Goal: Navigation & Orientation: Find specific page/section

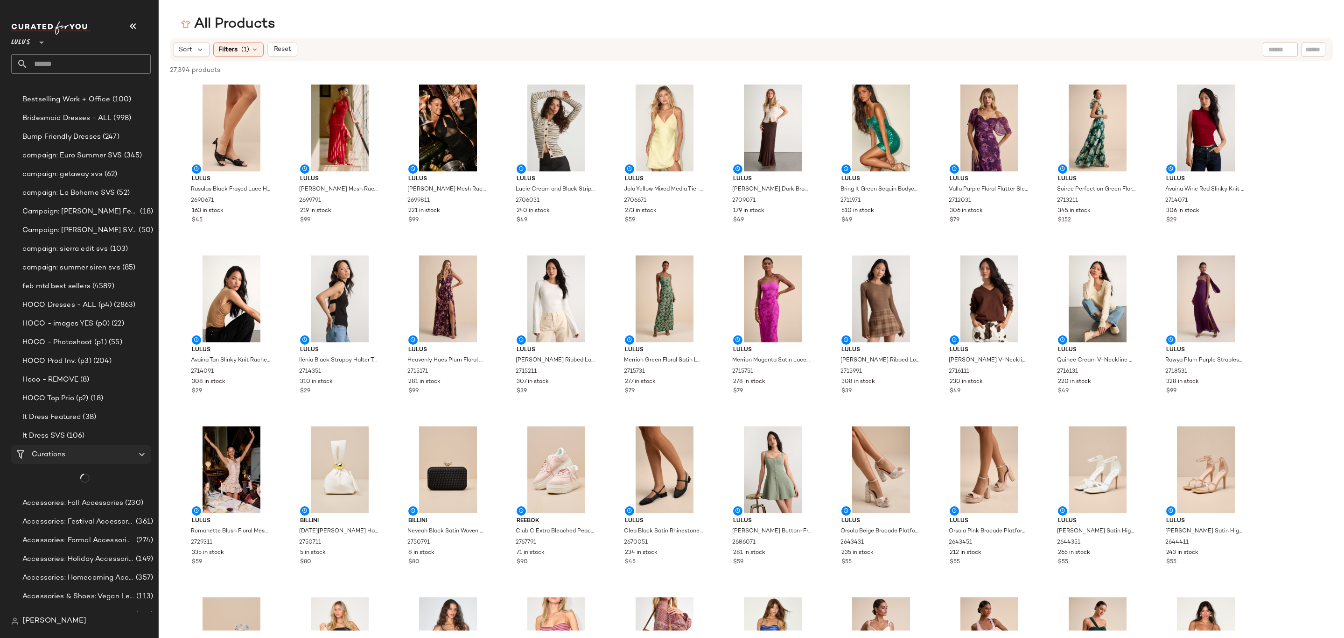
scroll to position [741, 0]
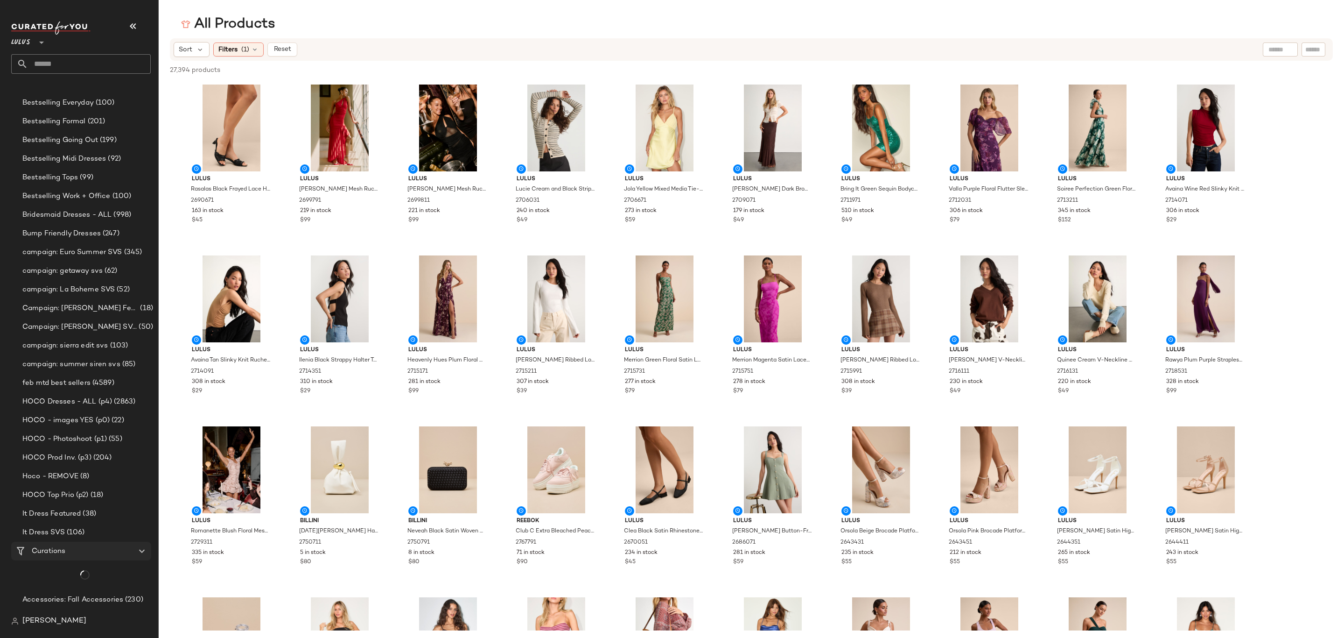
click at [67, 548] on span at bounding box center [66, 551] width 2 height 11
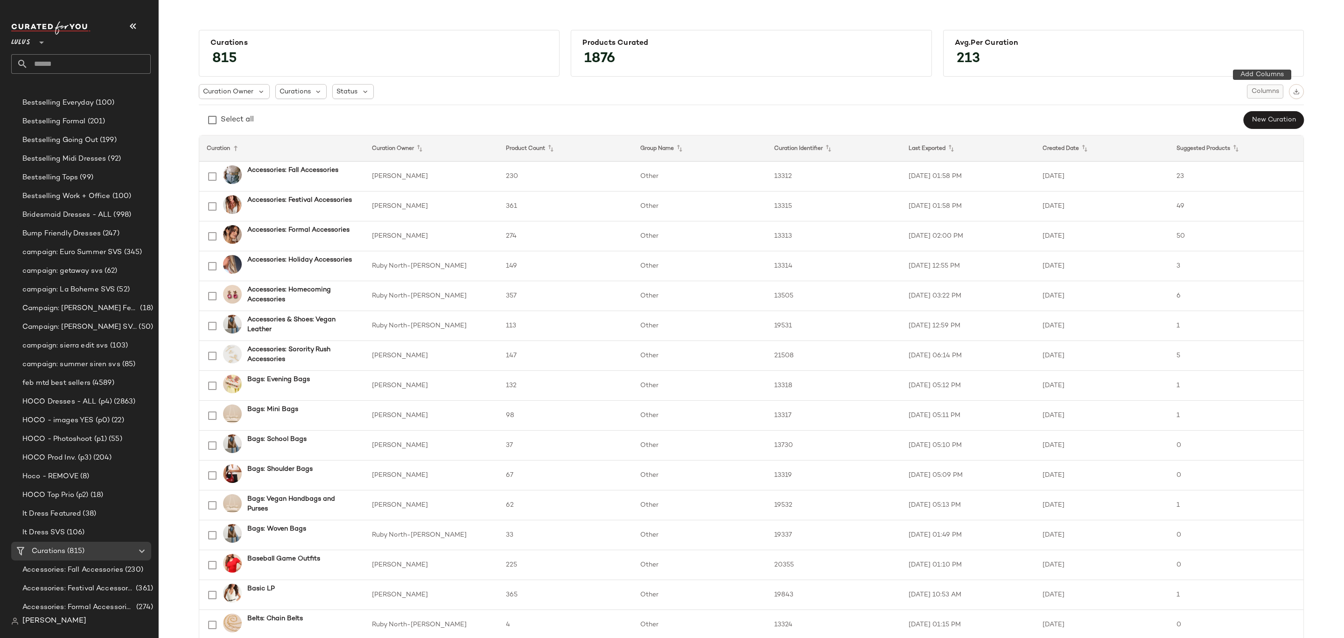
click at [1247, 94] on button "Columns" at bounding box center [1265, 91] width 36 height 14
drag, startPoint x: 1218, startPoint y: 136, endPoint x: 1220, endPoint y: 142, distance: 6.2
click at [1218, 136] on label "Auto Maintenance" at bounding box center [1215, 133] width 61 height 19
click at [1055, 115] on div "Select all New Curation" at bounding box center [751, 120] width 1105 height 19
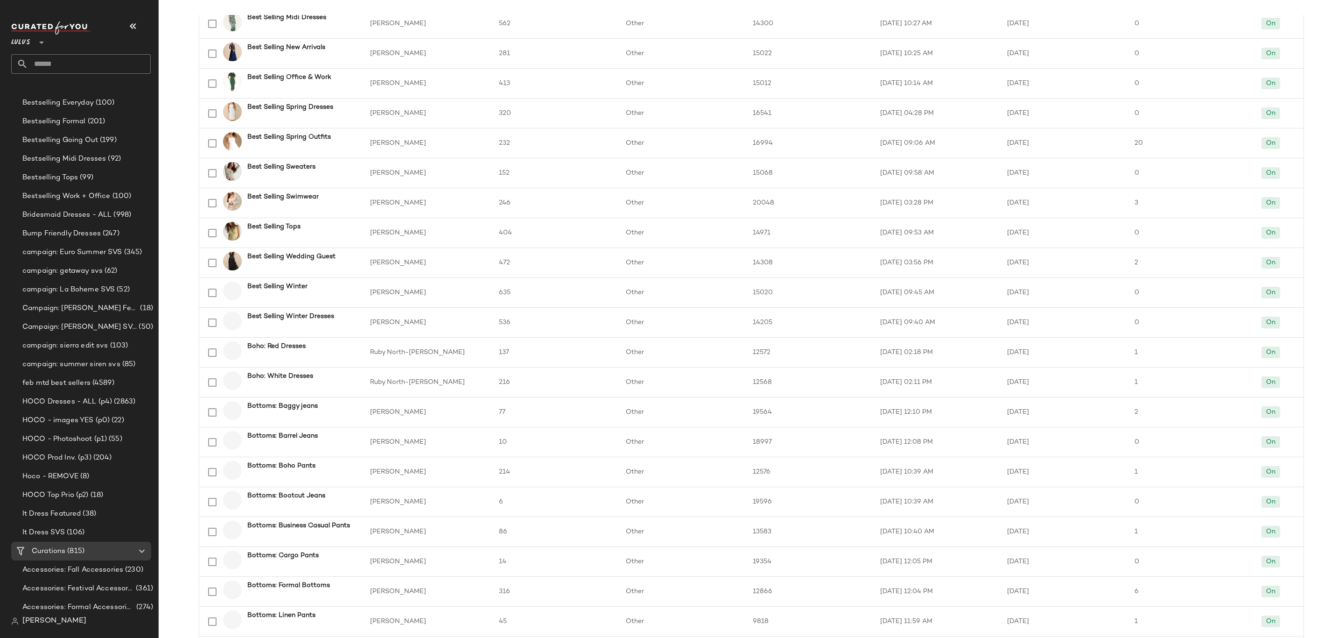
scroll to position [1072, 0]
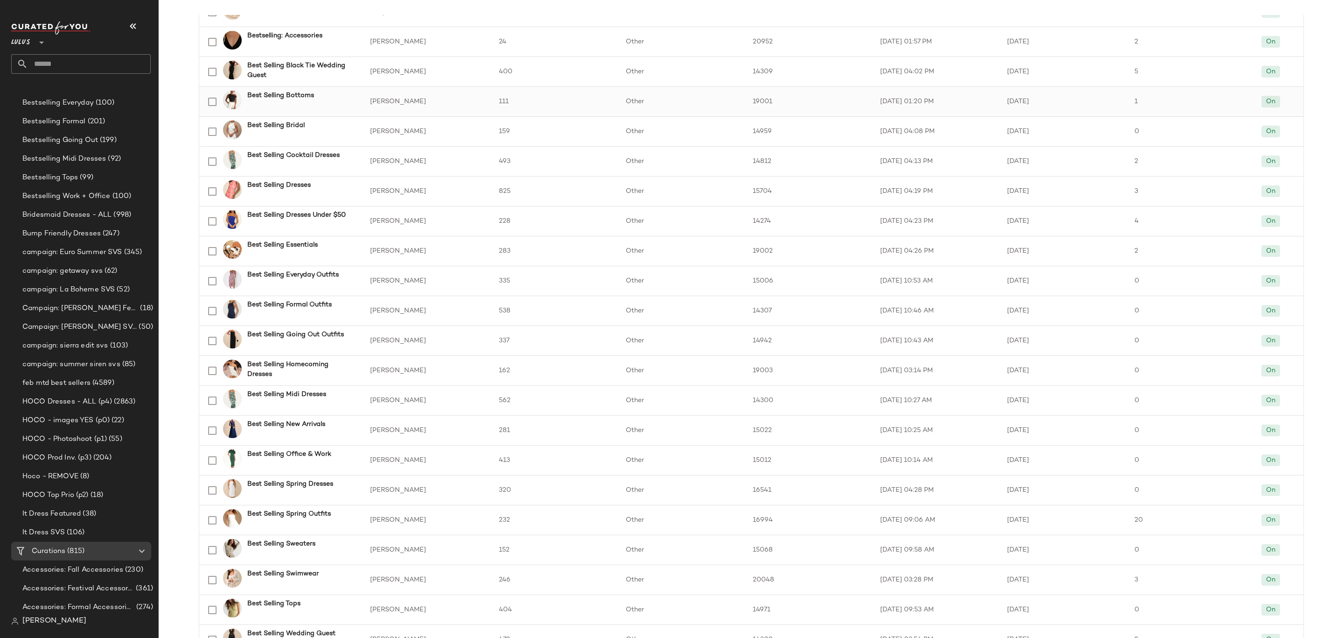
scroll to position [442, 0]
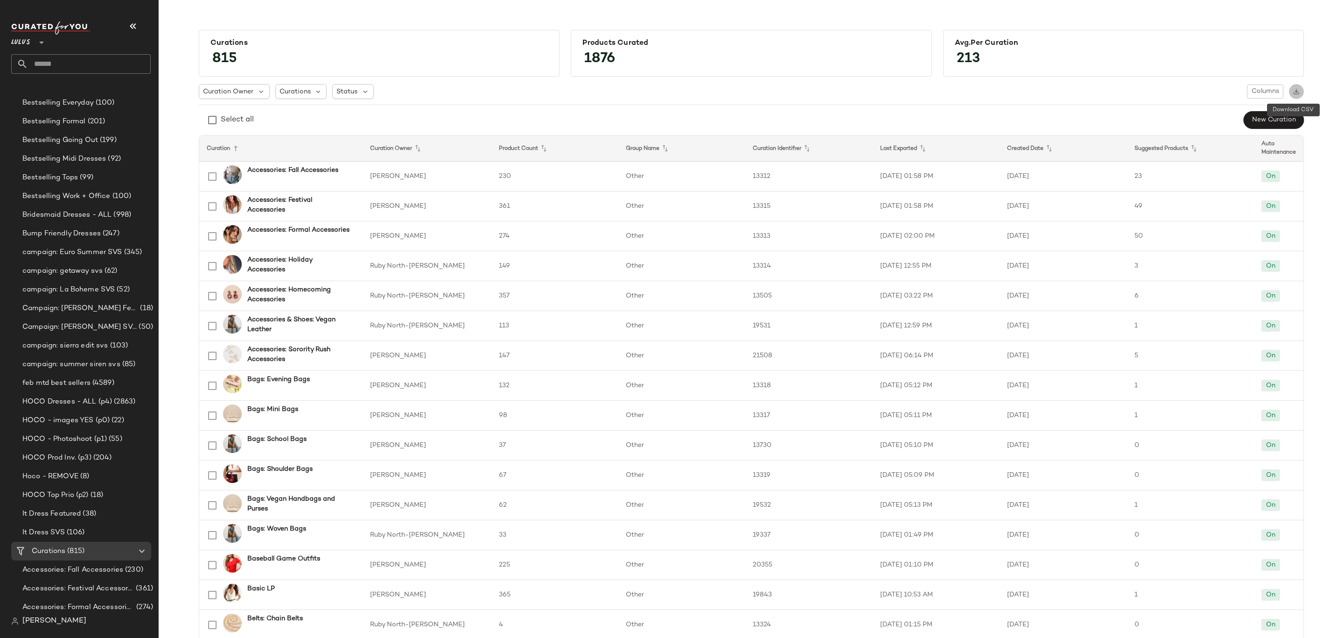
click at [1294, 94] on img "button" at bounding box center [1297, 91] width 7 height 7
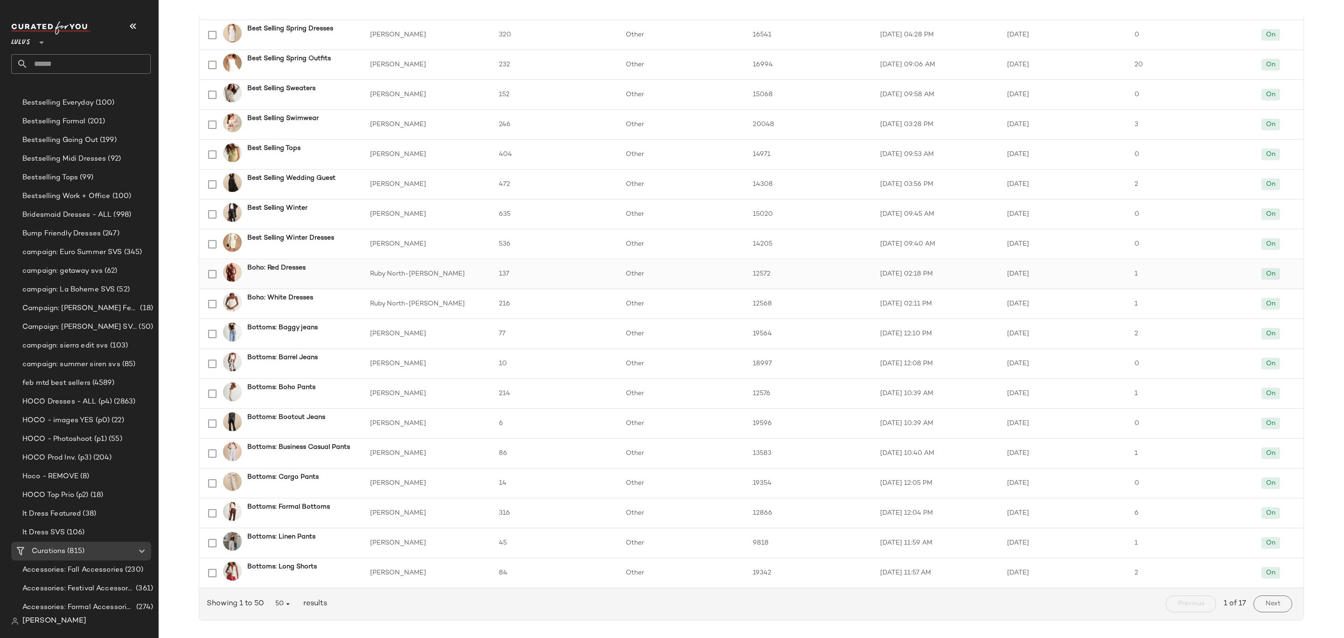
scroll to position [1072, 0]
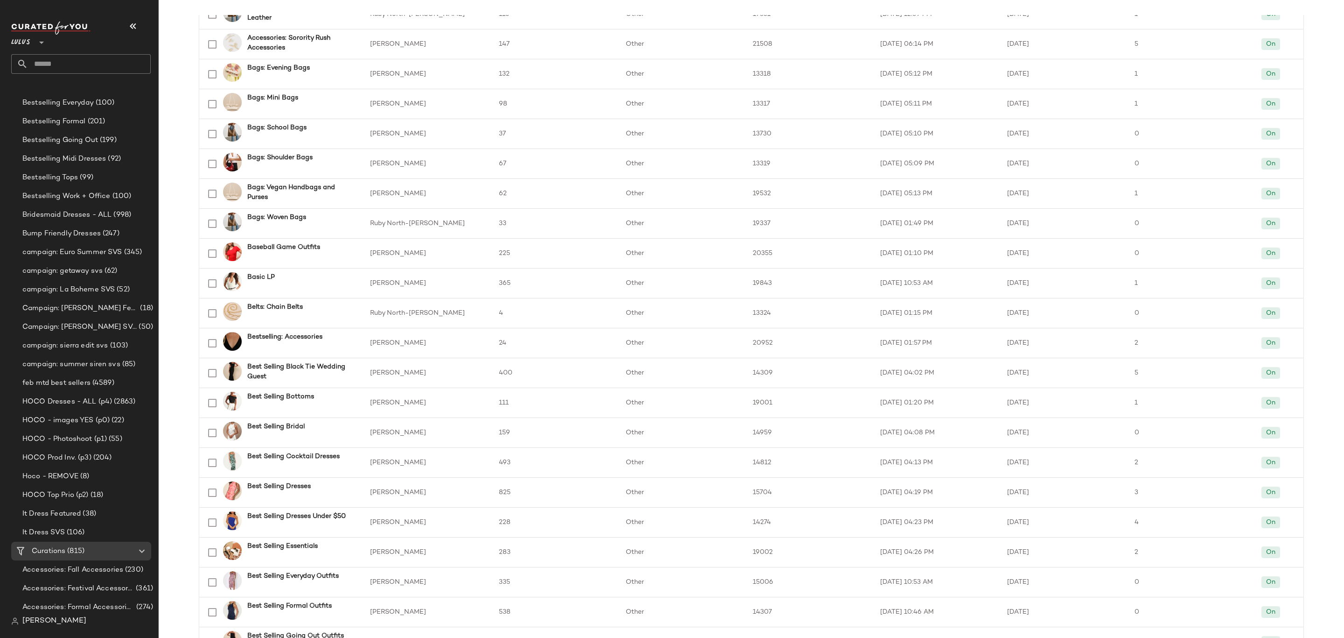
scroll to position [0, 0]
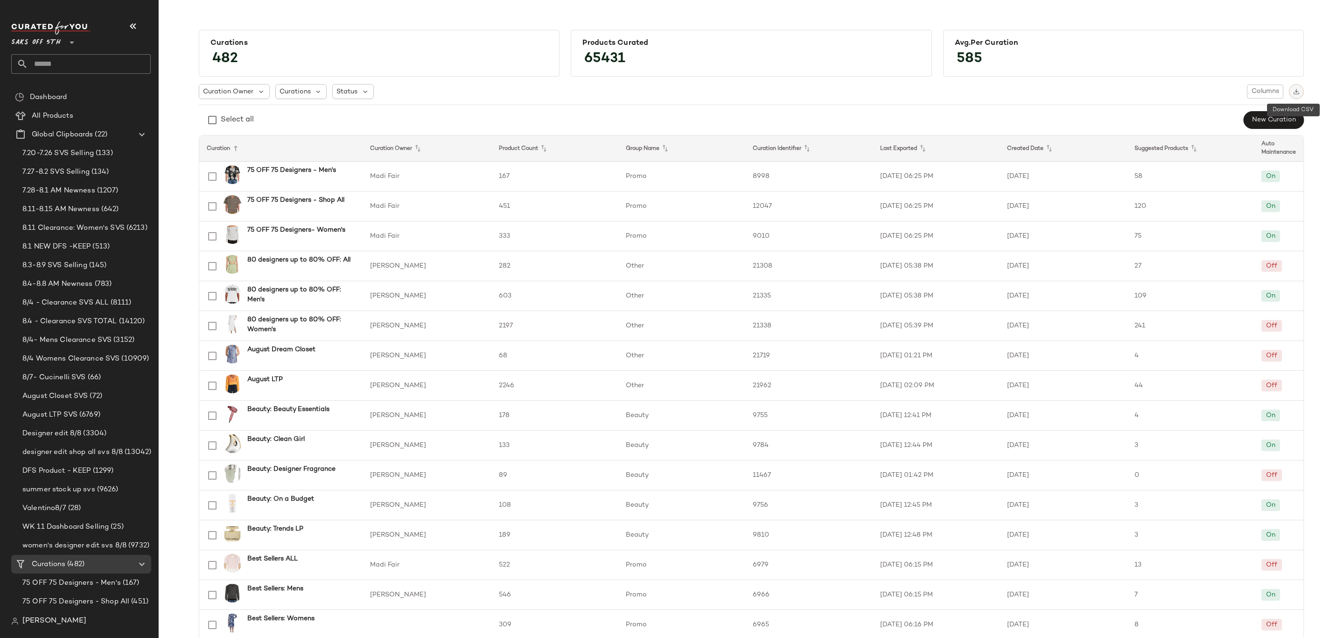
click at [1294, 88] on img "button" at bounding box center [1297, 91] width 7 height 7
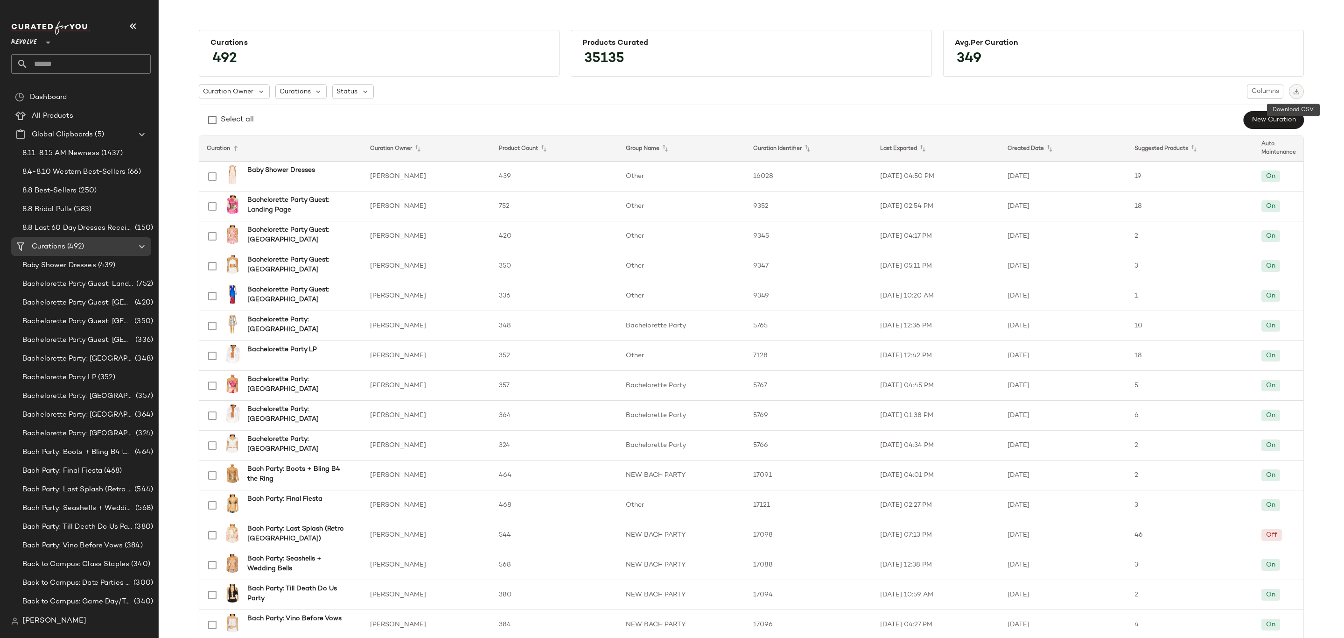
click at [1292, 84] on div at bounding box center [1296, 91] width 15 height 15
click at [1294, 88] on img "button" at bounding box center [1297, 91] width 7 height 7
click at [1066, 84] on div "Curation Owner Curations Status Columns" at bounding box center [751, 91] width 1105 height 15
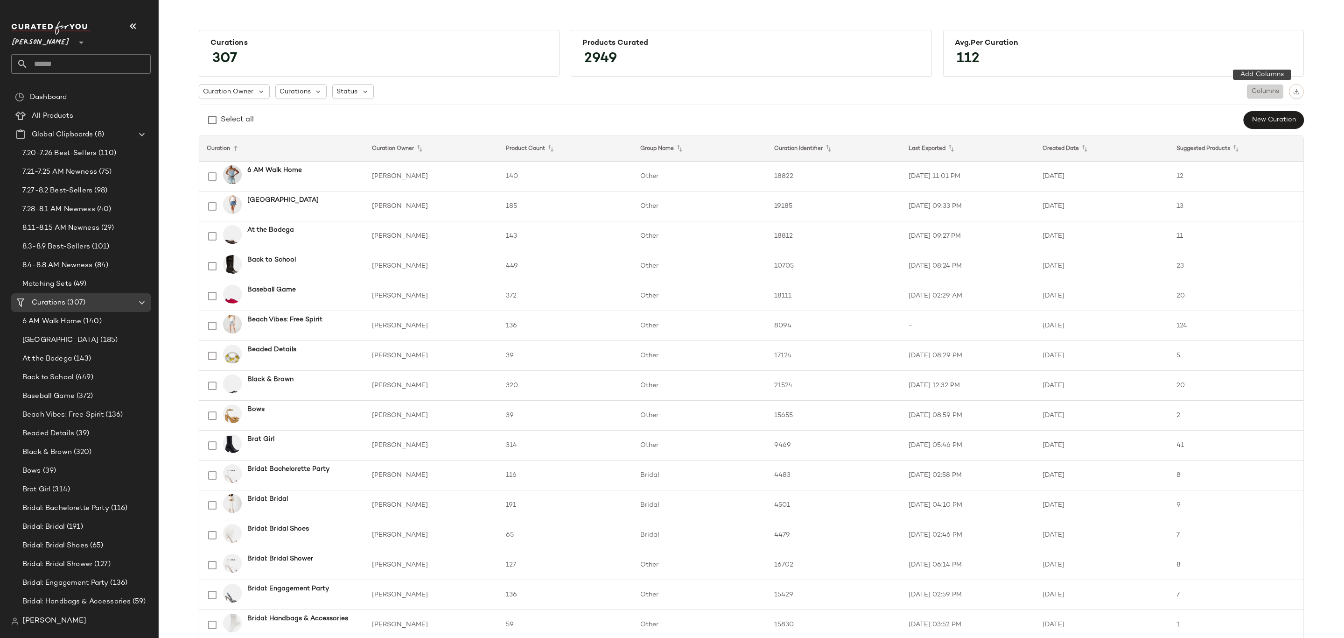
click at [1276, 94] on span "Columns" at bounding box center [1266, 91] width 28 height 7
click at [1273, 89] on span "Columns" at bounding box center [1266, 91] width 28 height 7
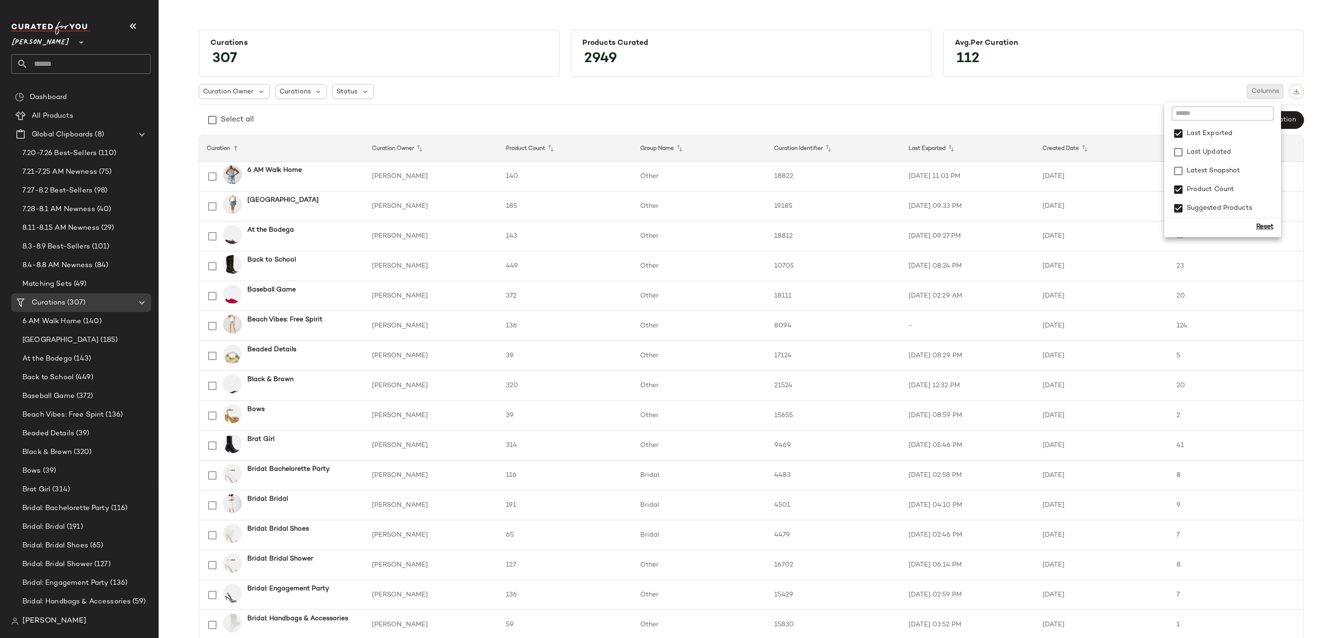
click at [1115, 96] on div "Curation Owner Curations Status Columns" at bounding box center [751, 91] width 1105 height 15
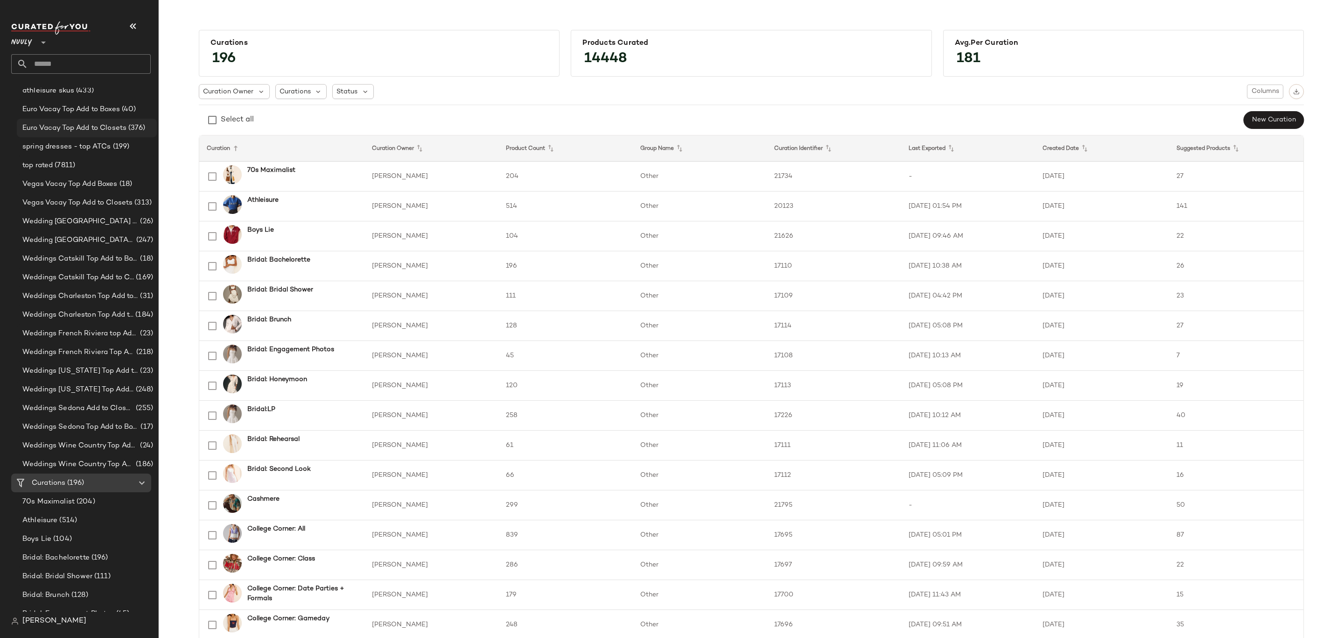
scroll to position [490, 0]
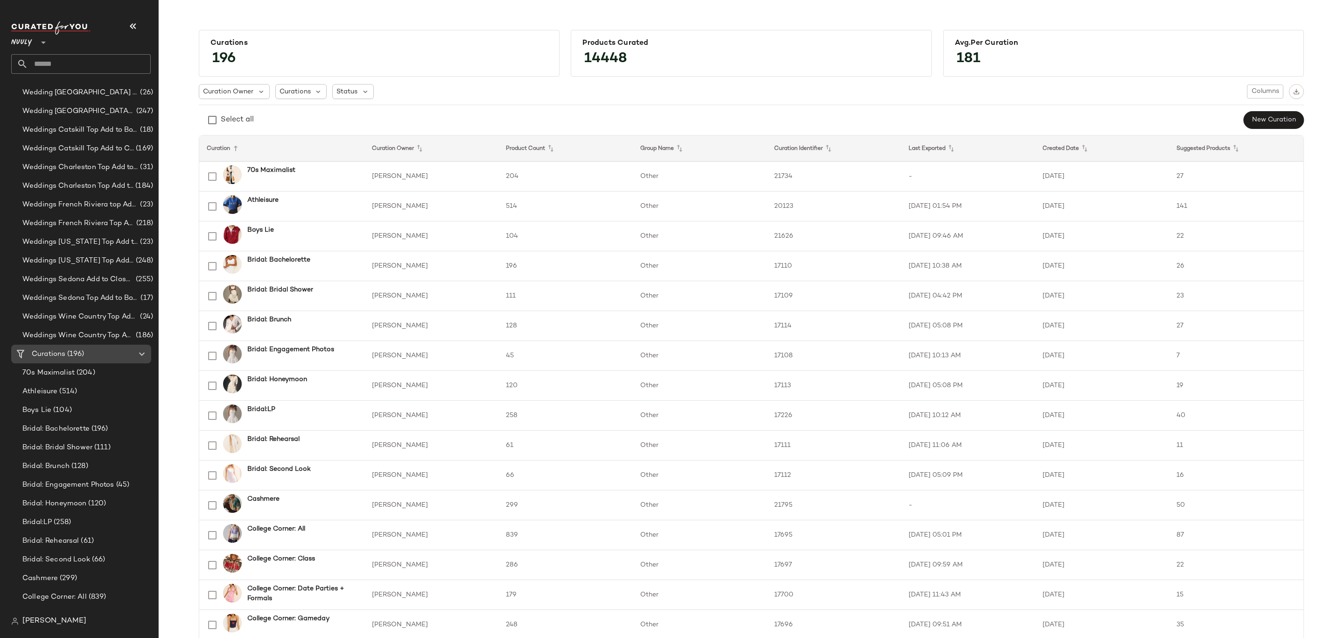
click at [56, 356] on span "Curations" at bounding box center [49, 354] width 34 height 11
click at [1251, 99] on div "Curation Owner Curations Status Columns Select all New Curation" at bounding box center [751, 106] width 1105 height 45
click at [1251, 96] on button "Columns" at bounding box center [1265, 91] width 36 height 14
click at [1231, 132] on label "Auto Maintenance" at bounding box center [1215, 133] width 61 height 19
click at [1094, 109] on div "Curation Owner Curations Status Columns Select all New Curation" at bounding box center [751, 106] width 1105 height 45
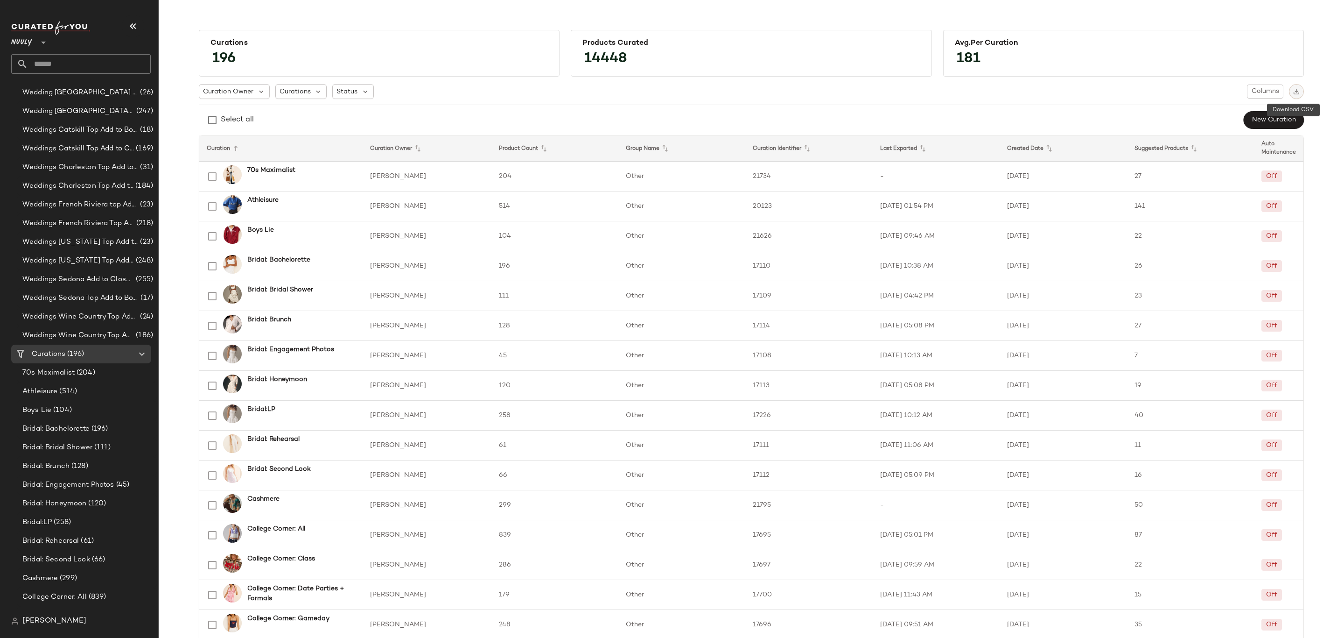
click at [1290, 87] on button "button" at bounding box center [1296, 91] width 15 height 15
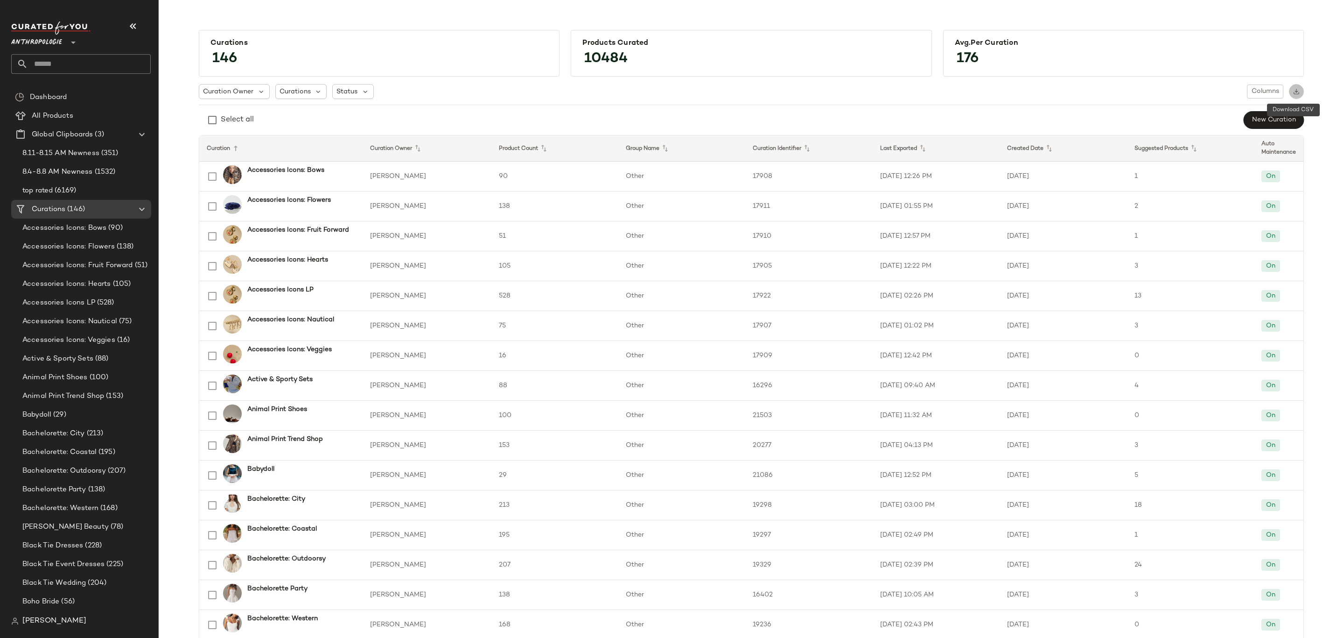
click at [1294, 92] on img "button" at bounding box center [1297, 91] width 7 height 7
click at [1086, 34] on div "Avg.per Curation" at bounding box center [1124, 43] width 352 height 18
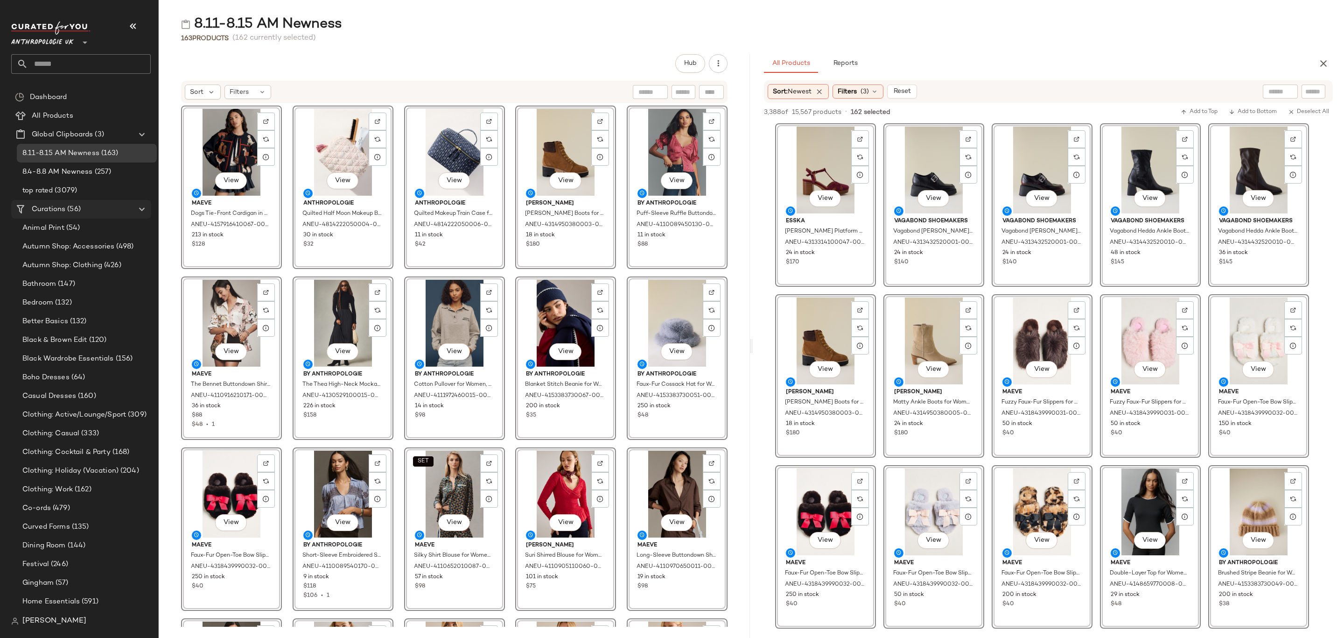
click at [64, 206] on span "Curations" at bounding box center [49, 209] width 34 height 11
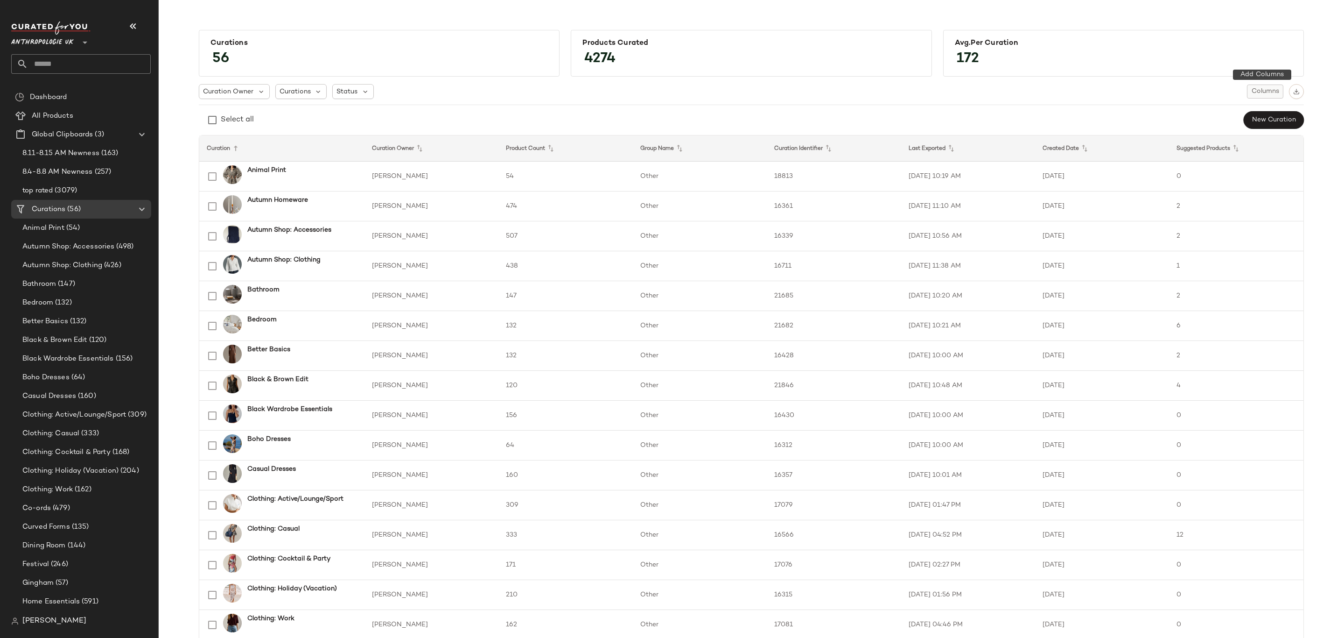
click at [1266, 85] on button "Columns" at bounding box center [1265, 91] width 36 height 14
click at [1225, 134] on label "Auto Maintenance" at bounding box center [1215, 133] width 61 height 19
click at [1028, 113] on div "Select all New Curation" at bounding box center [751, 120] width 1105 height 19
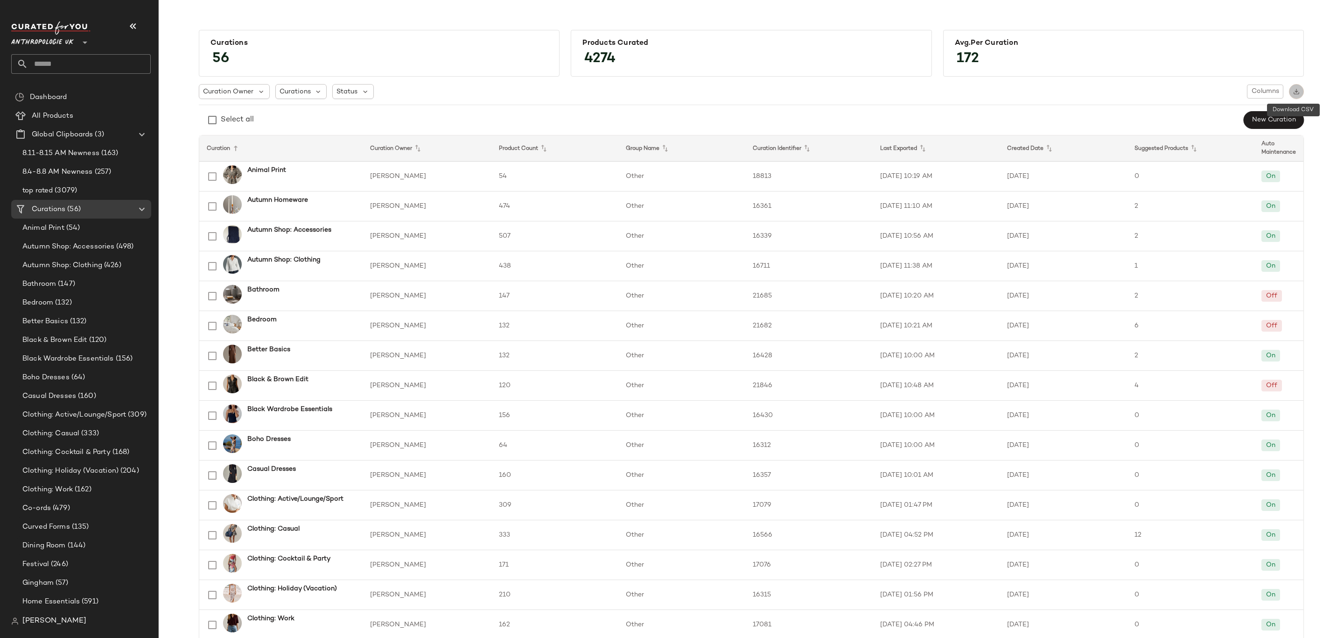
click at [1297, 91] on button "button" at bounding box center [1296, 91] width 15 height 15
click at [1020, 106] on div "Curation Owner Curations Status Columns Select all New Curation" at bounding box center [751, 106] width 1105 height 45
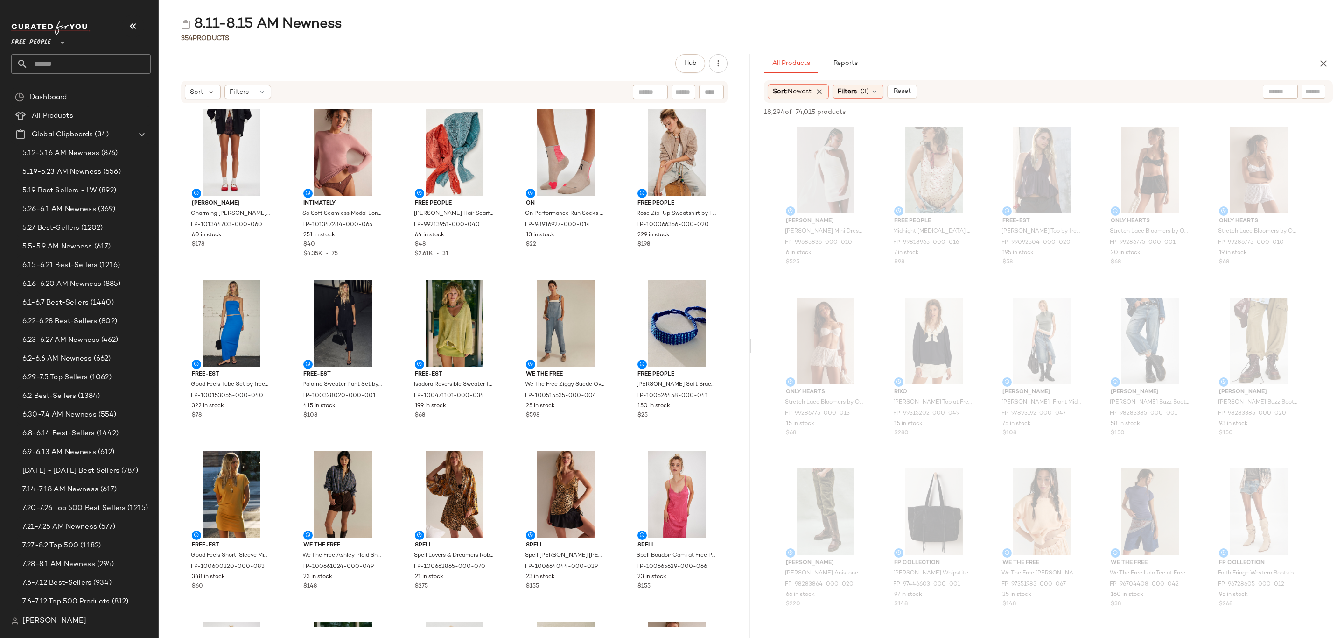
scroll to position [560, 0]
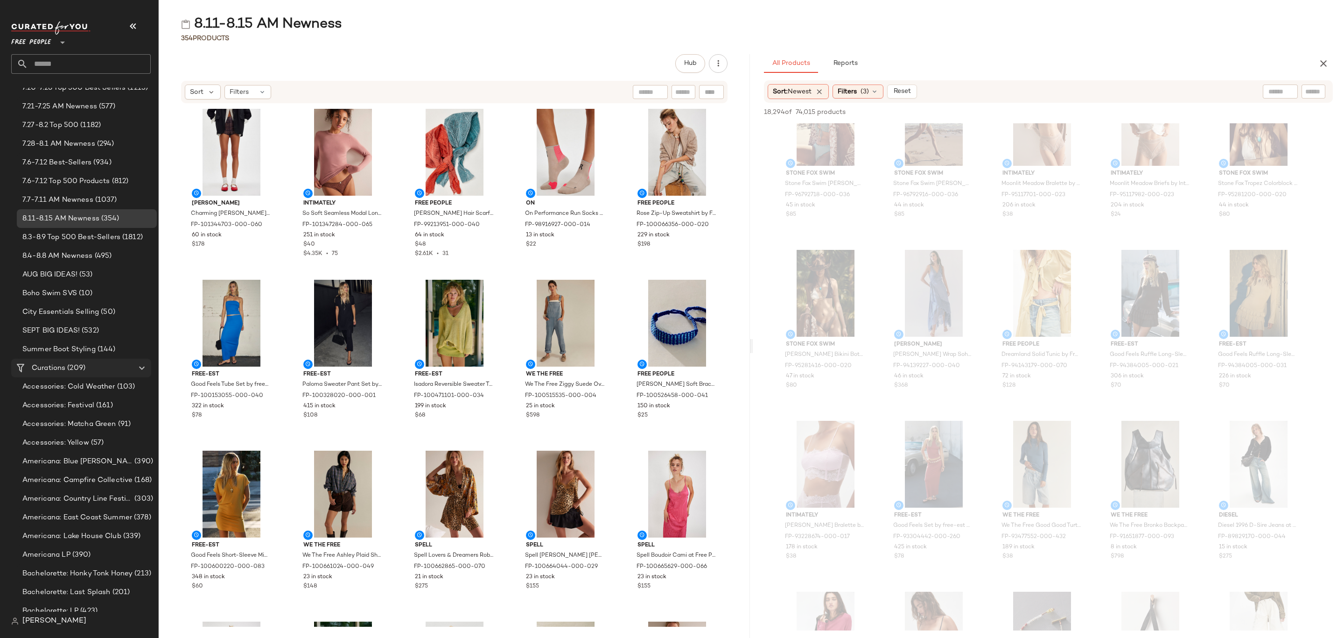
click at [84, 363] on span "(209)" at bounding box center [75, 368] width 20 height 11
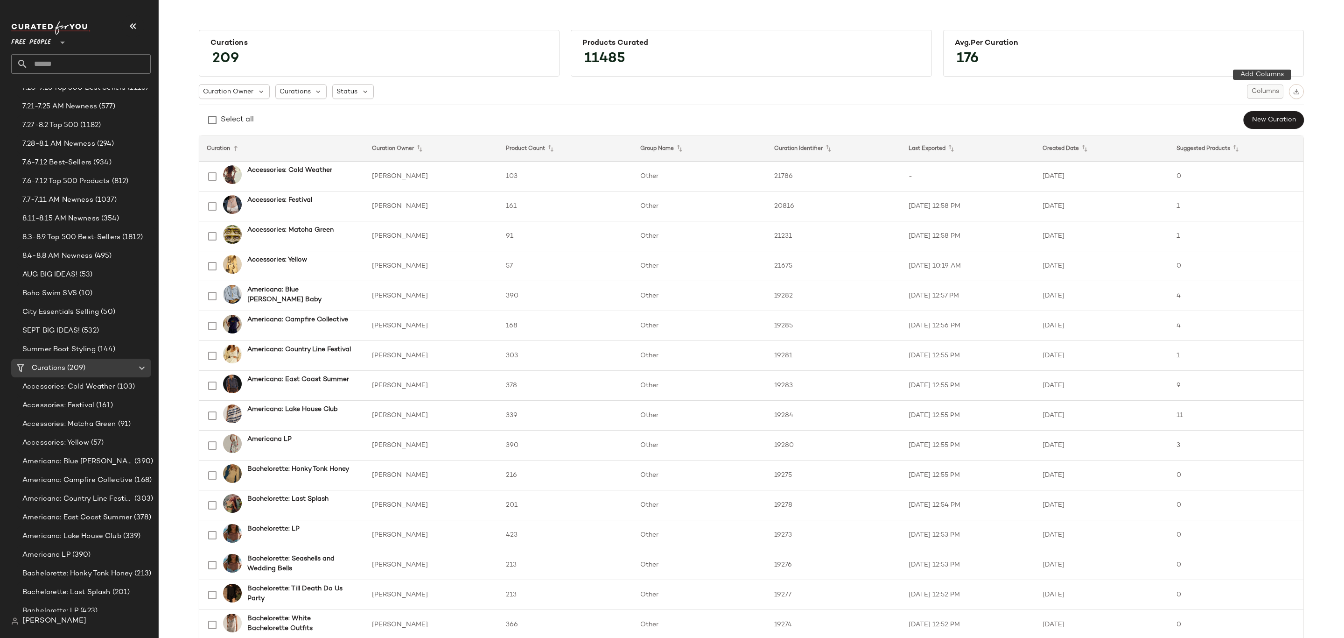
drag, startPoint x: 1266, startPoint y: 91, endPoint x: 1258, endPoint y: 98, distance: 11.3
click at [1266, 91] on span "Columns" at bounding box center [1266, 91] width 28 height 7
click at [1209, 139] on label "Auto Maintenance" at bounding box center [1215, 133] width 61 height 19
click at [688, 105] on hr at bounding box center [751, 105] width 1105 height 0
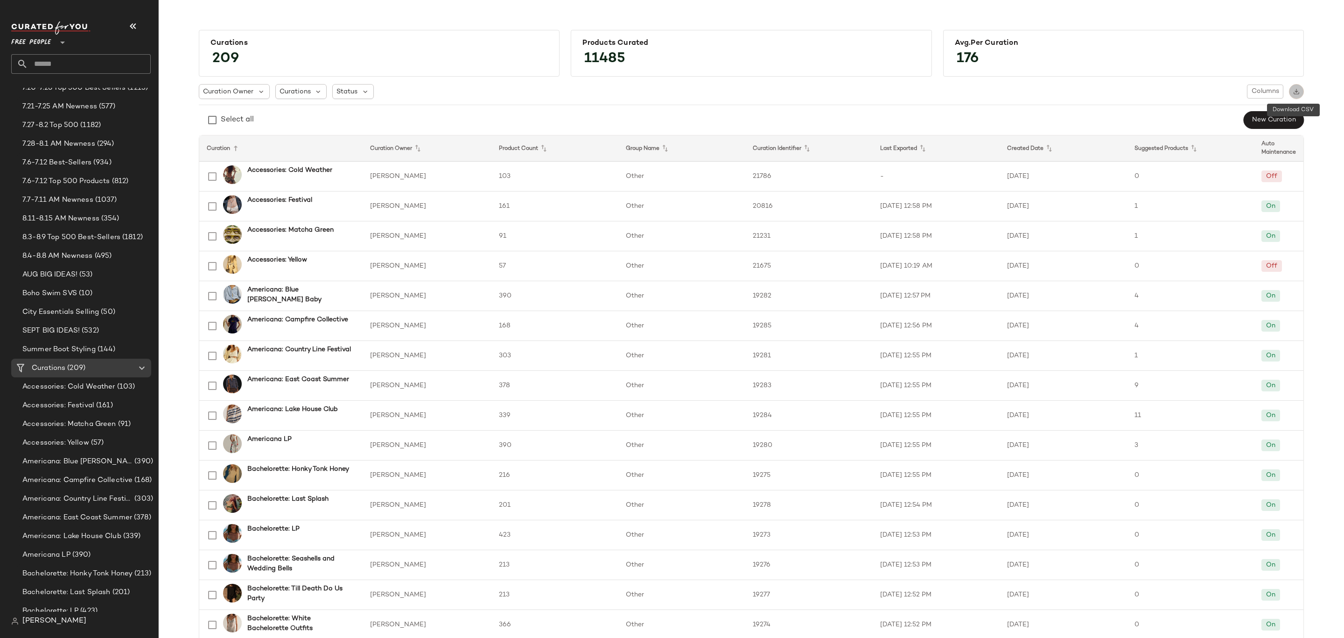
click at [1294, 94] on img "button" at bounding box center [1297, 91] width 7 height 7
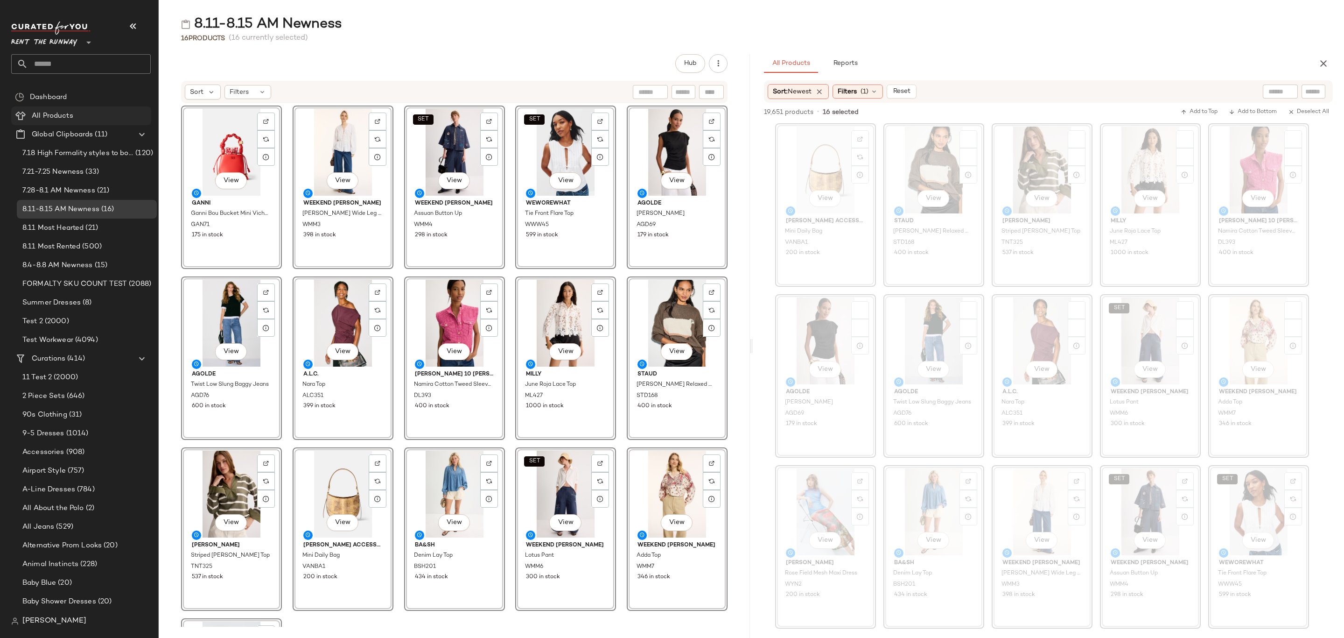
scroll to position [3081, 0]
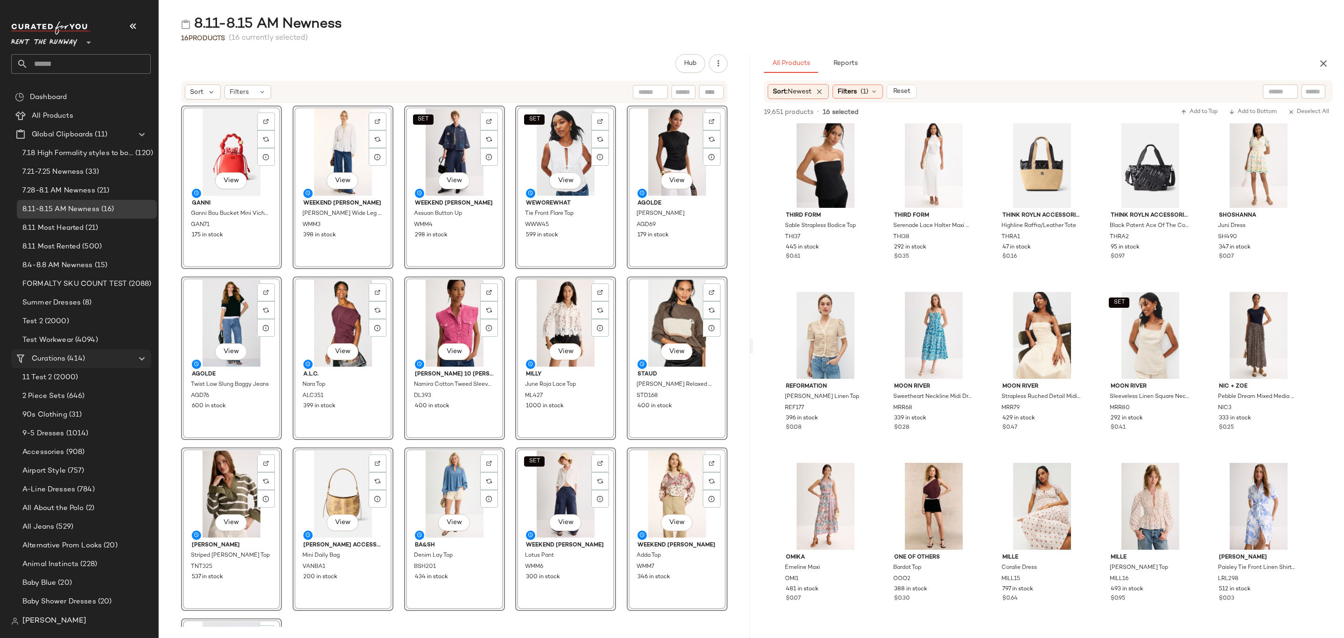
click at [108, 363] on div "Curations (414)" at bounding box center [82, 358] width 106 height 11
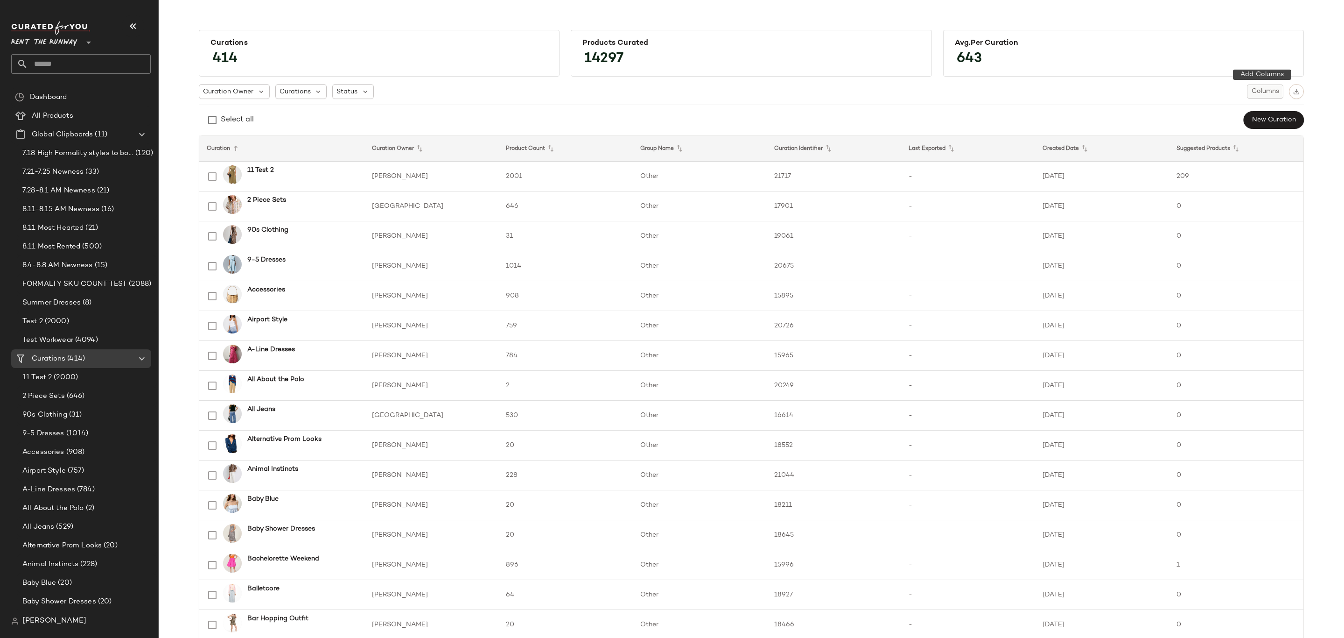
click at [1268, 93] on span "Columns" at bounding box center [1266, 91] width 28 height 7
click at [1210, 129] on label "Auto Maintenance" at bounding box center [1215, 133] width 61 height 19
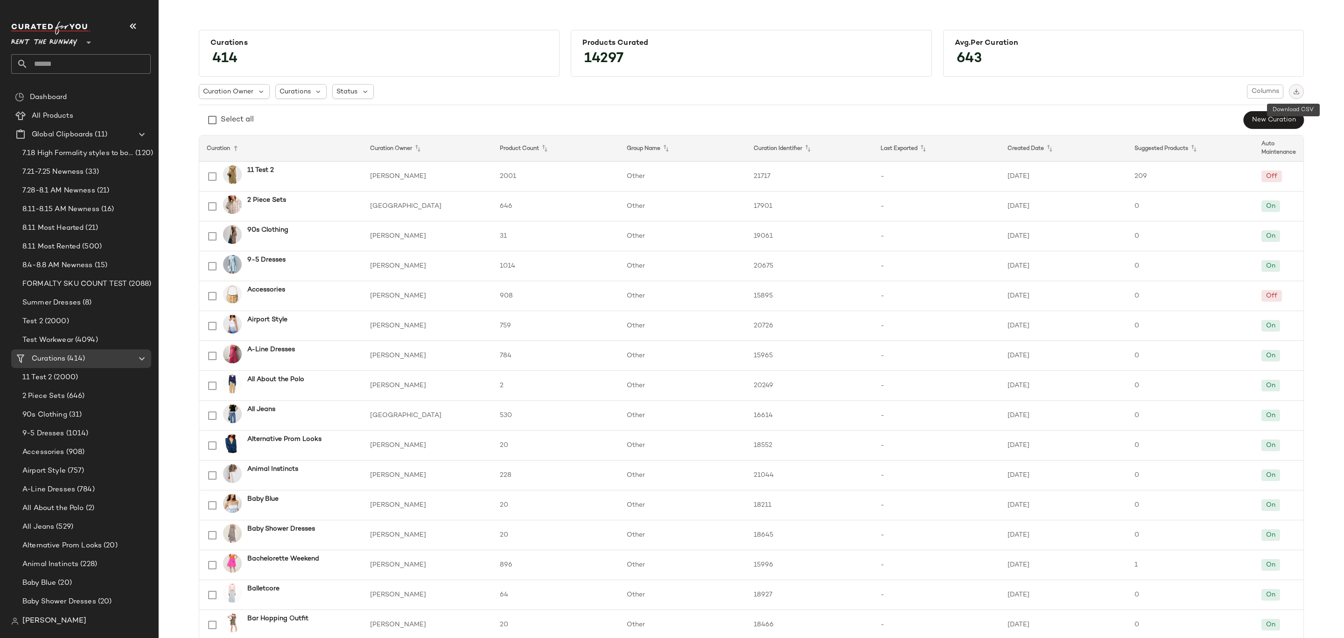
click at [1294, 93] on img "button" at bounding box center [1297, 91] width 7 height 7
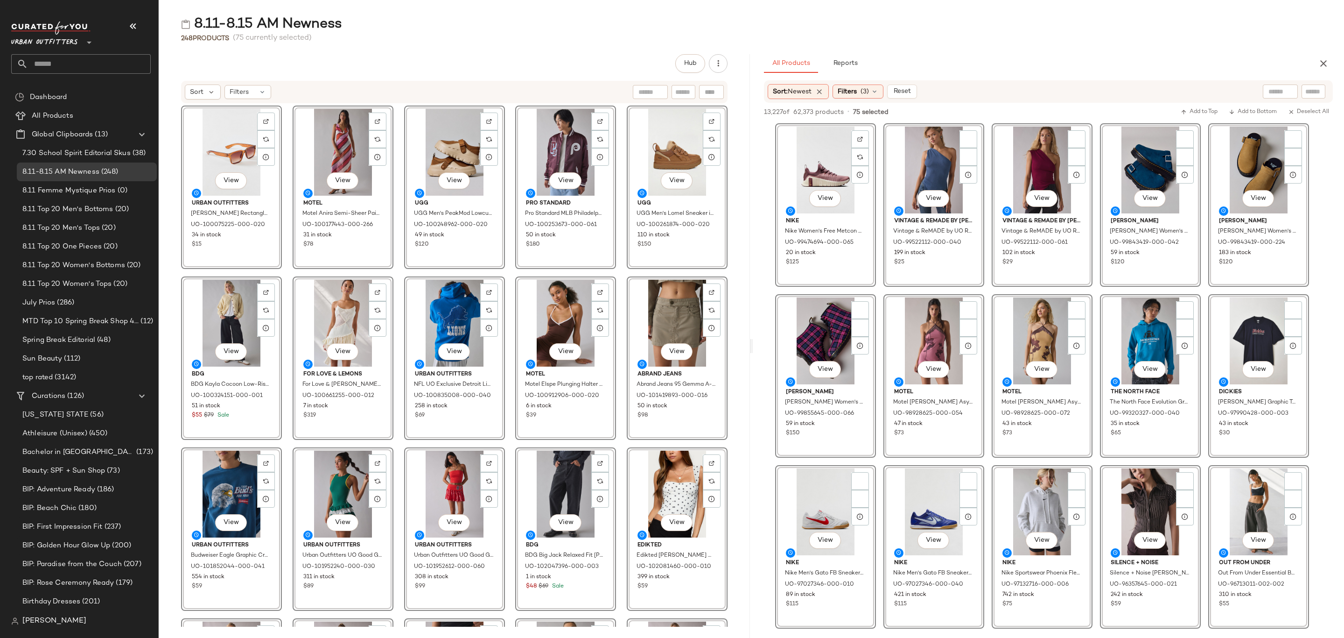
scroll to position [2311, 0]
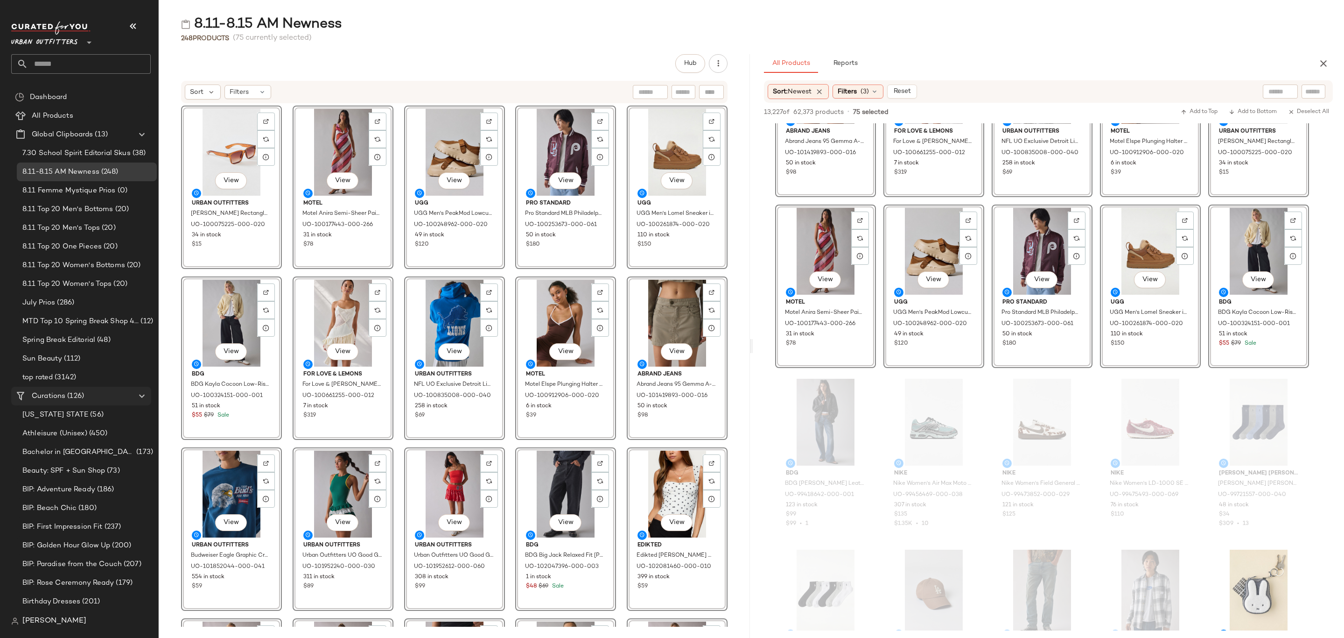
click at [64, 399] on span "Curations" at bounding box center [49, 396] width 34 height 11
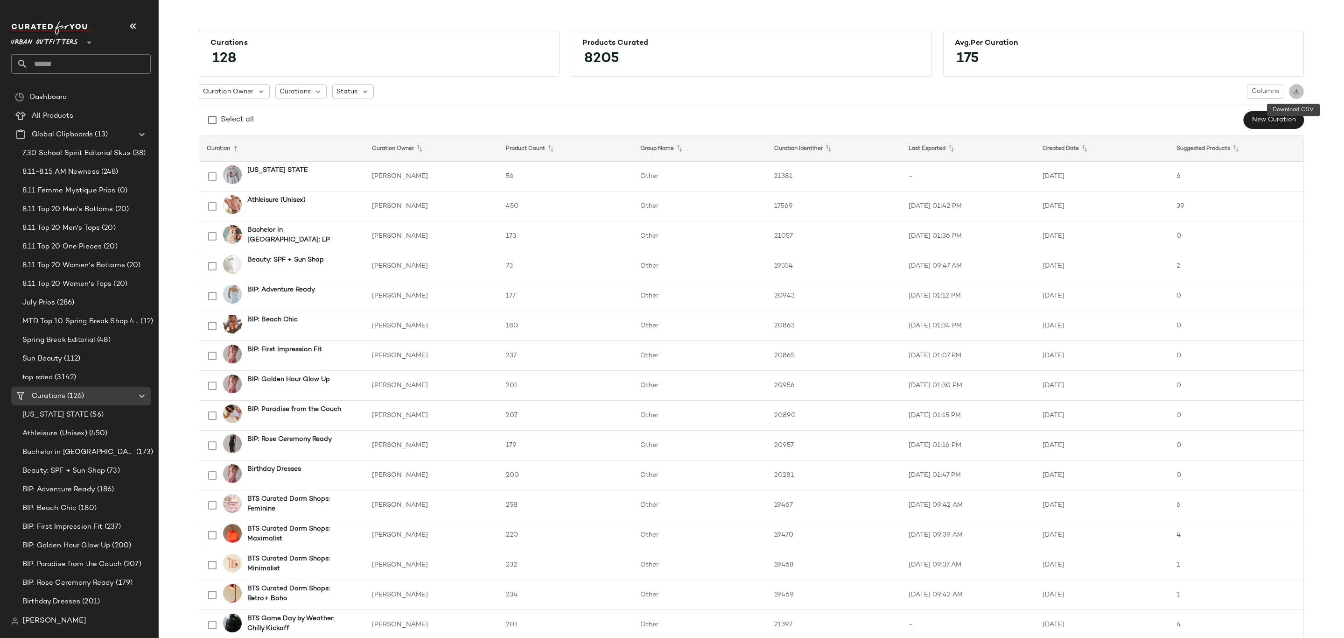
click at [1300, 94] on button "button" at bounding box center [1296, 91] width 15 height 15
click at [1267, 90] on span "Columns" at bounding box center [1266, 91] width 28 height 7
click at [1210, 133] on label "Auto Maintenance" at bounding box center [1215, 133] width 61 height 19
click at [1004, 118] on div "Select all New Curation" at bounding box center [751, 120] width 1105 height 19
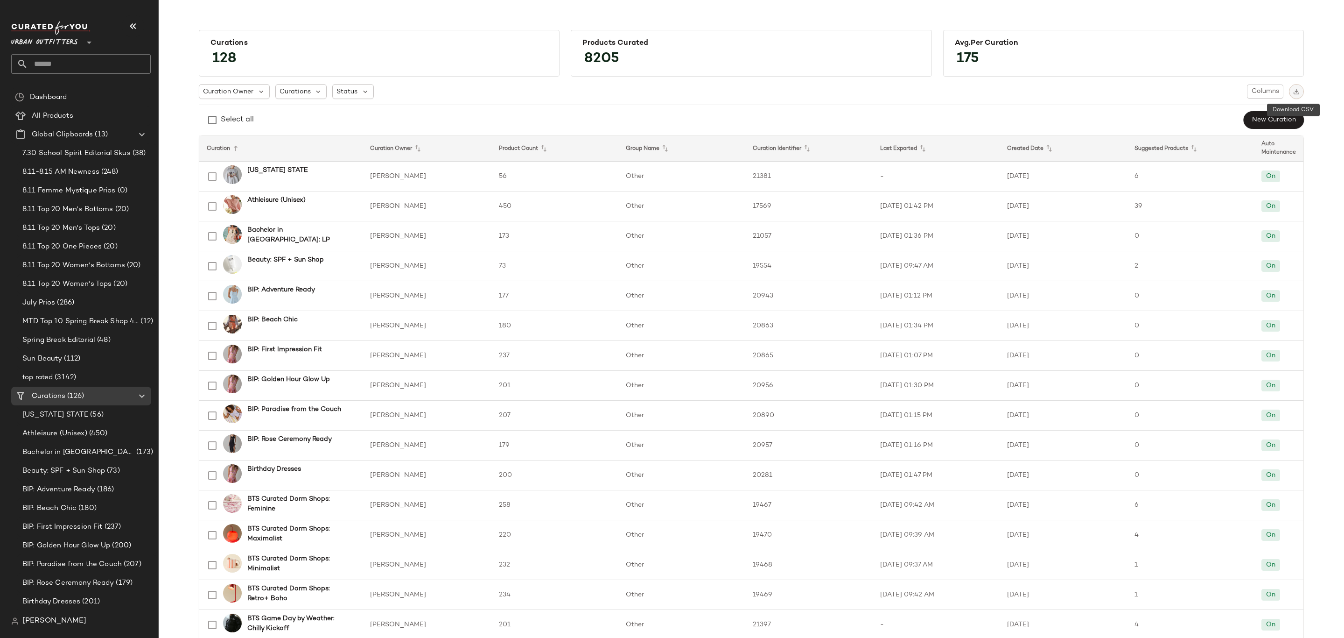
click at [1294, 91] on img "button" at bounding box center [1297, 91] width 7 height 7
click at [1295, 91] on img "button" at bounding box center [1297, 91] width 7 height 7
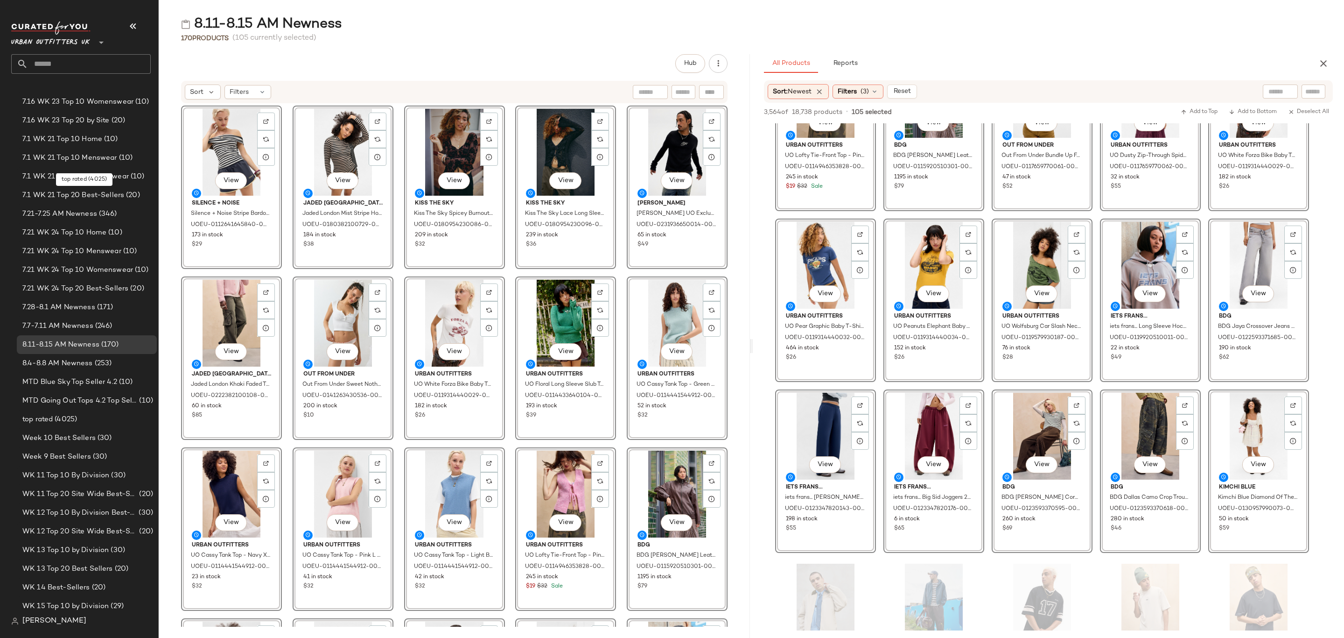
scroll to position [1330, 0]
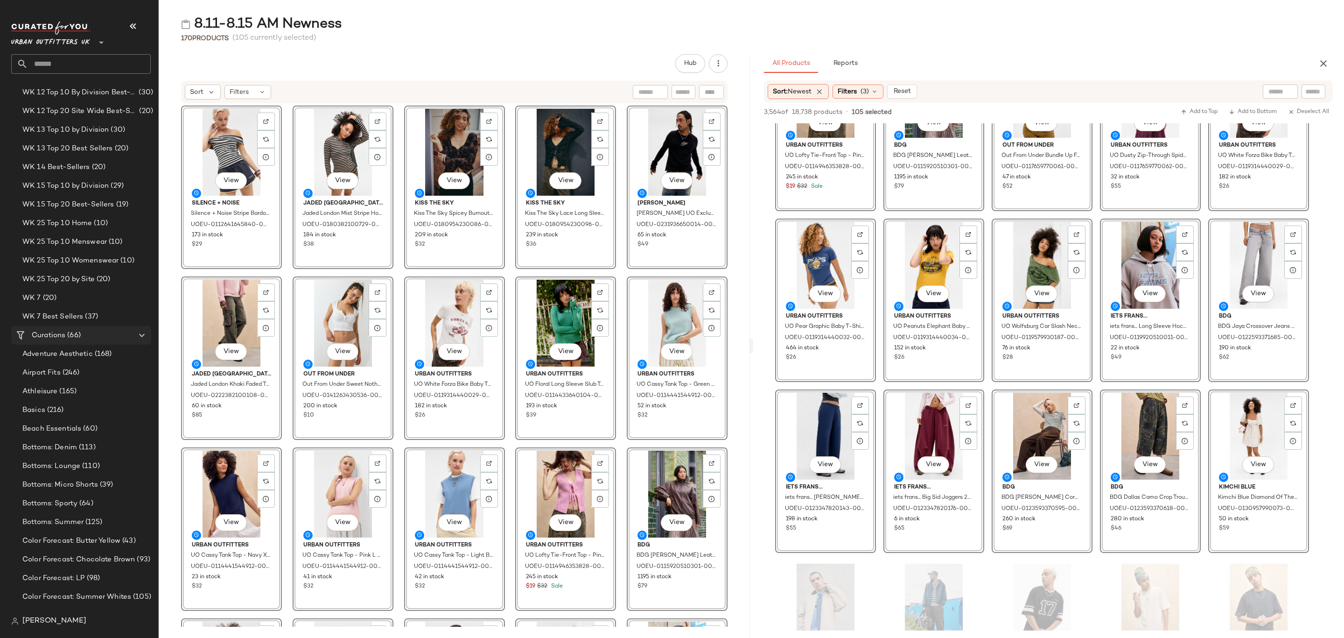
click at [84, 331] on div "Curations (66)" at bounding box center [82, 335] width 106 height 11
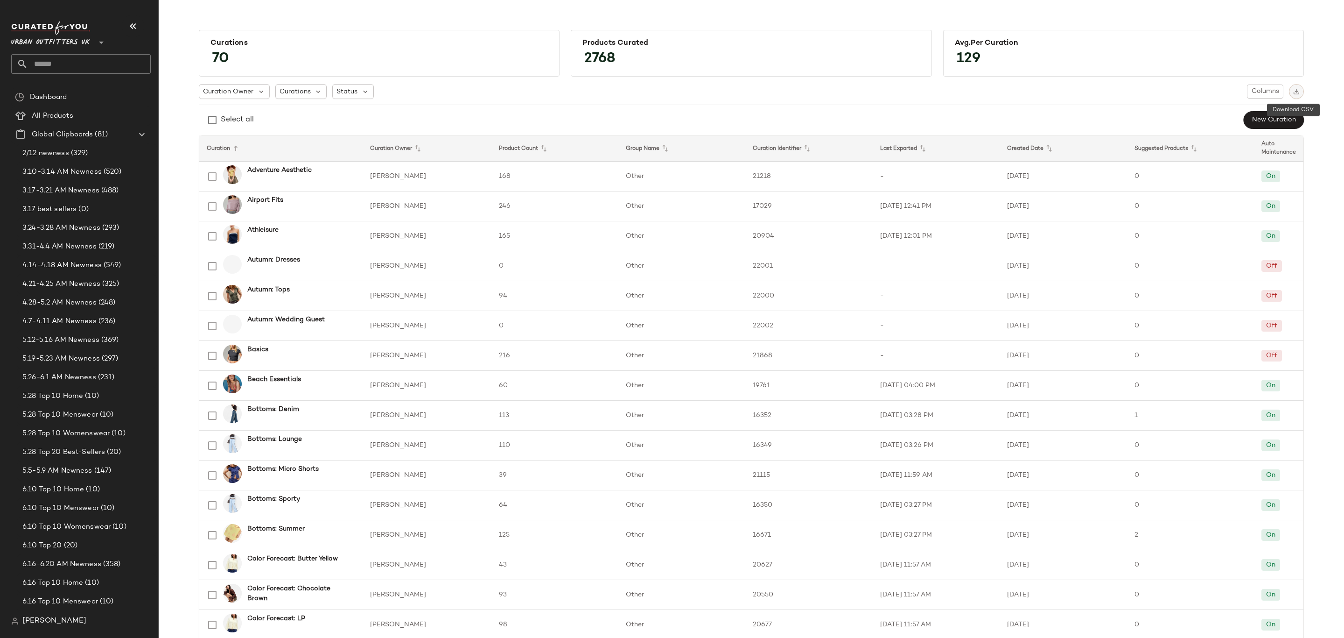
click at [1294, 91] on img "button" at bounding box center [1297, 91] width 7 height 7
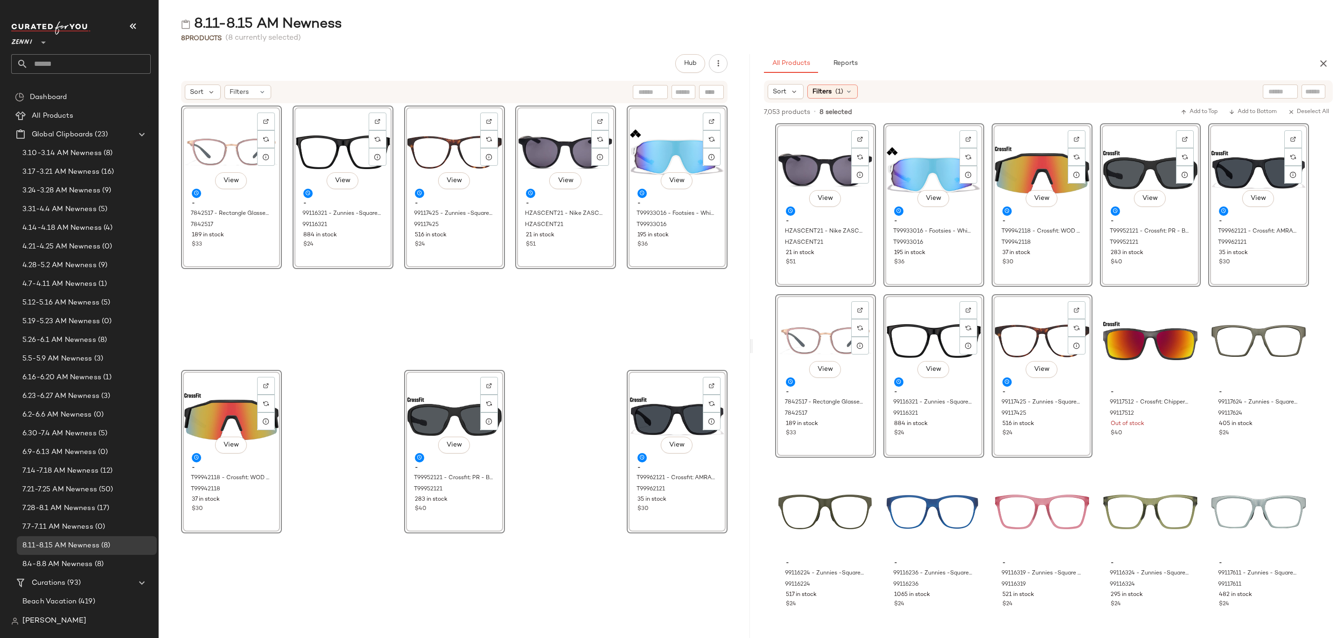
scroll to position [280, 0]
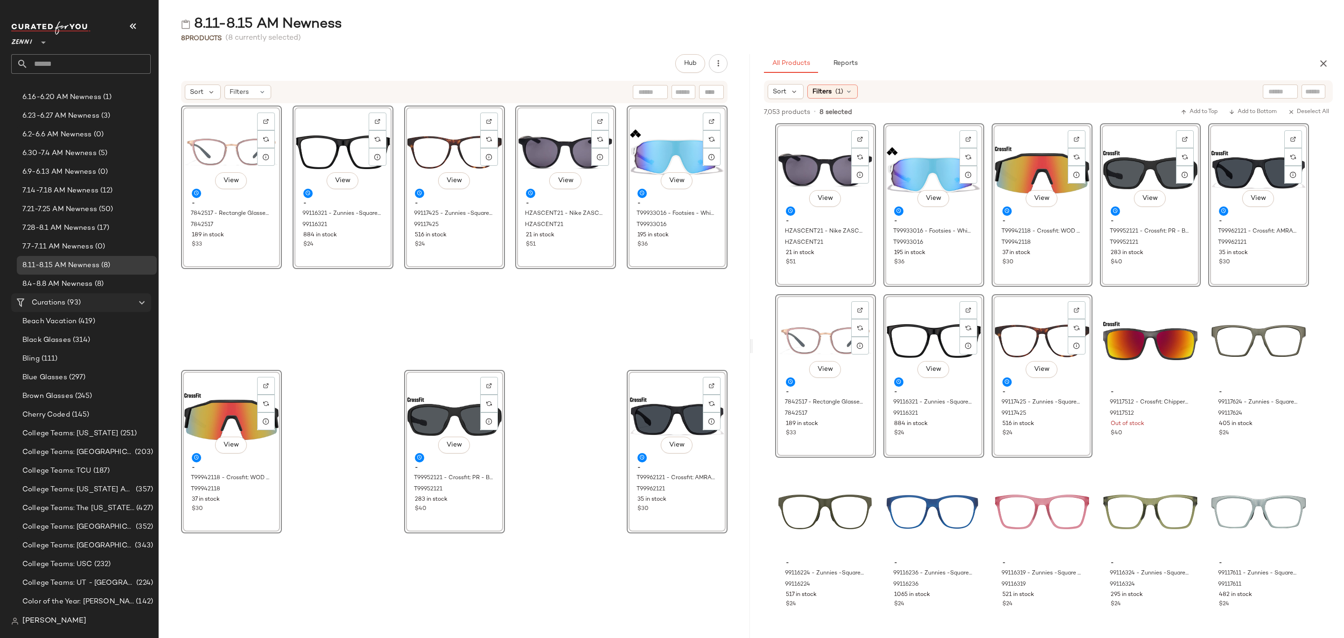
click at [39, 306] on span "Curations" at bounding box center [49, 302] width 34 height 11
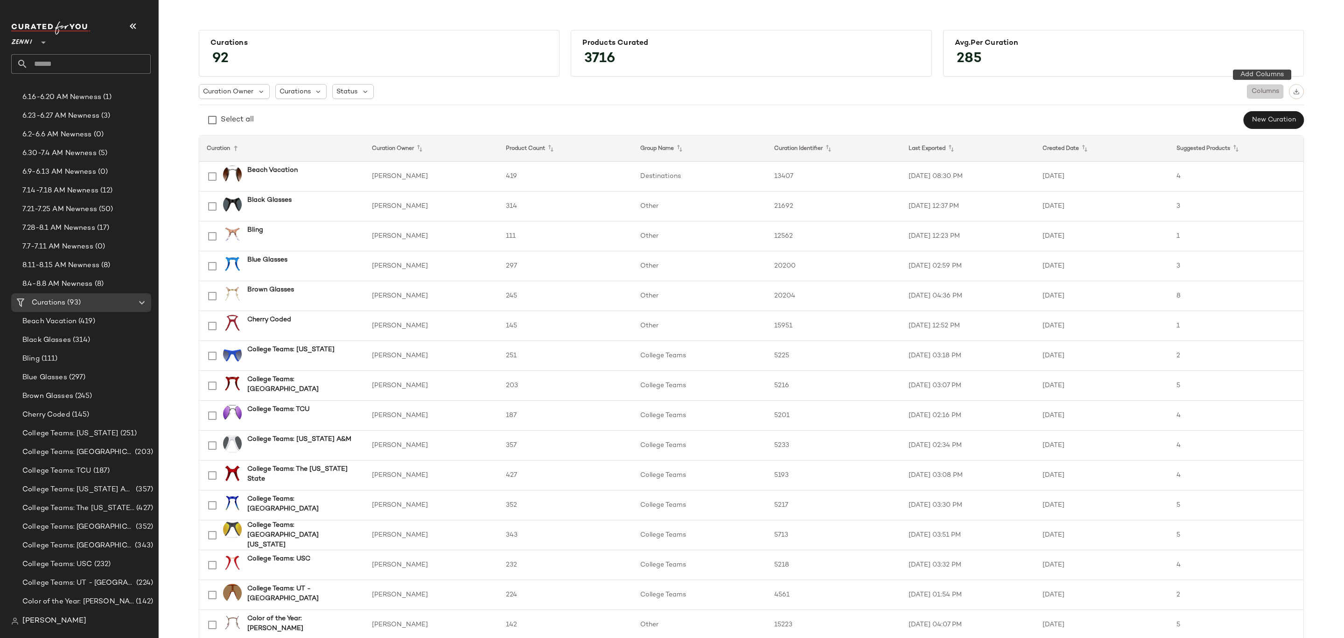
click at [1256, 95] on span "Columns" at bounding box center [1266, 91] width 28 height 7
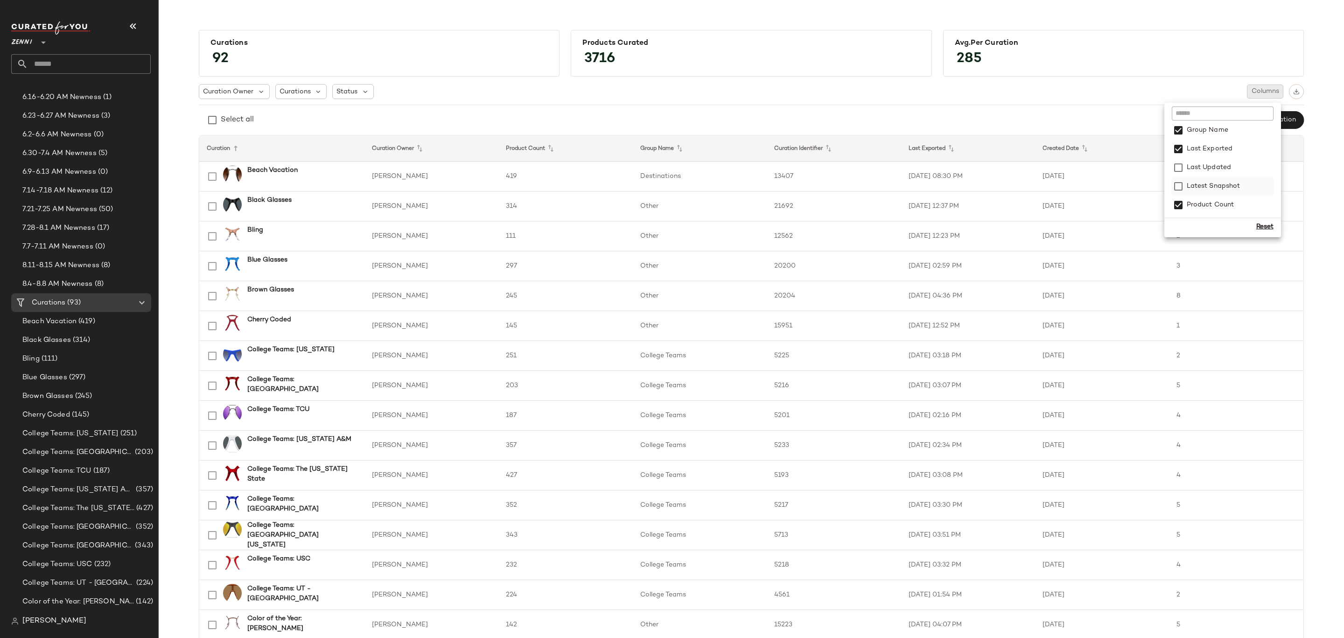
scroll to position [168, 0]
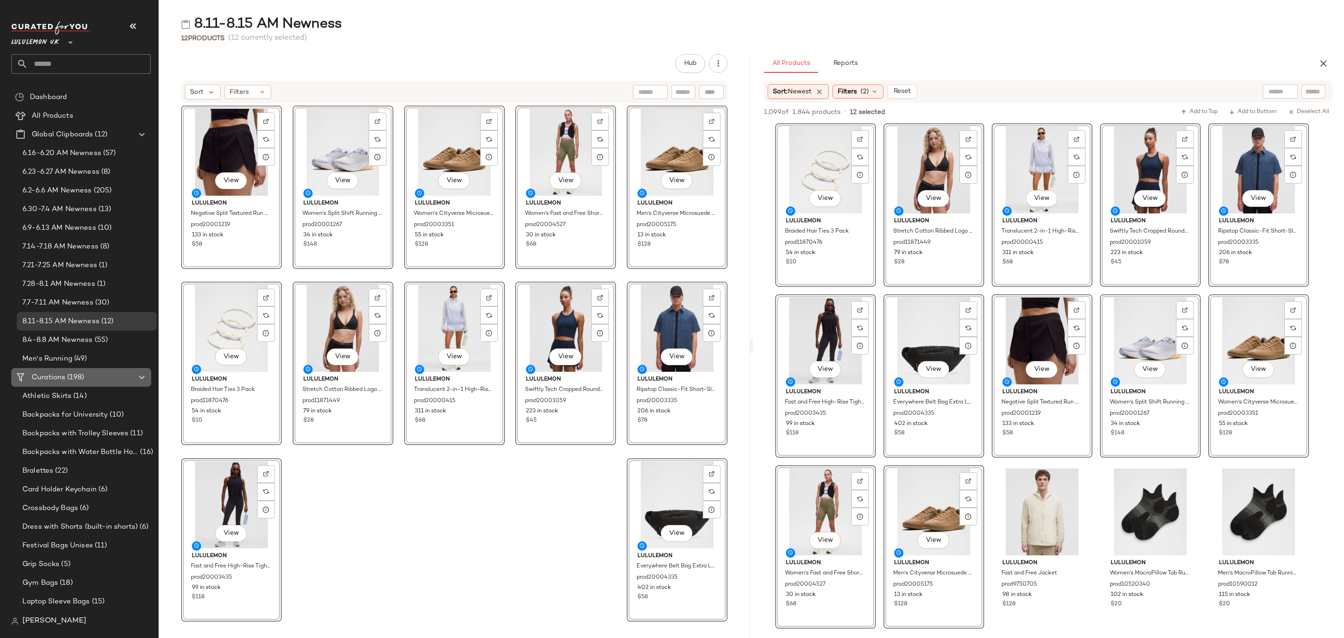
click at [104, 374] on div "Curations (198)" at bounding box center [82, 377] width 106 height 11
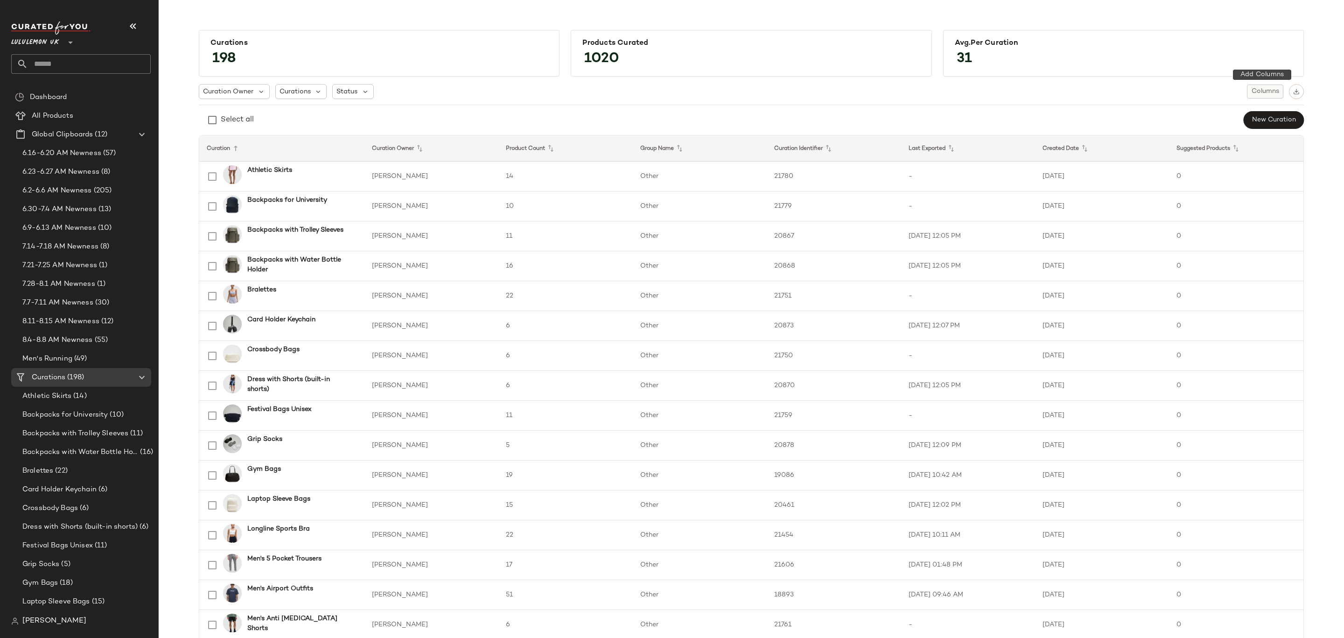
click at [1256, 95] on span "Columns" at bounding box center [1266, 91] width 28 height 7
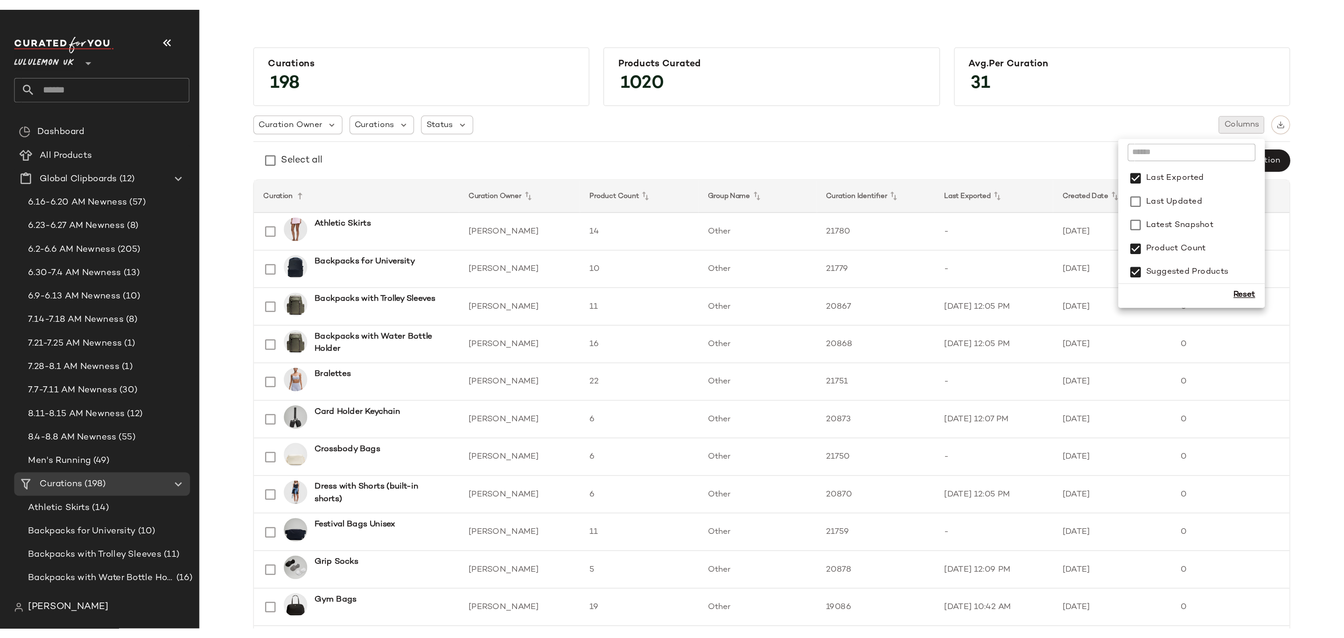
scroll to position [168, 0]
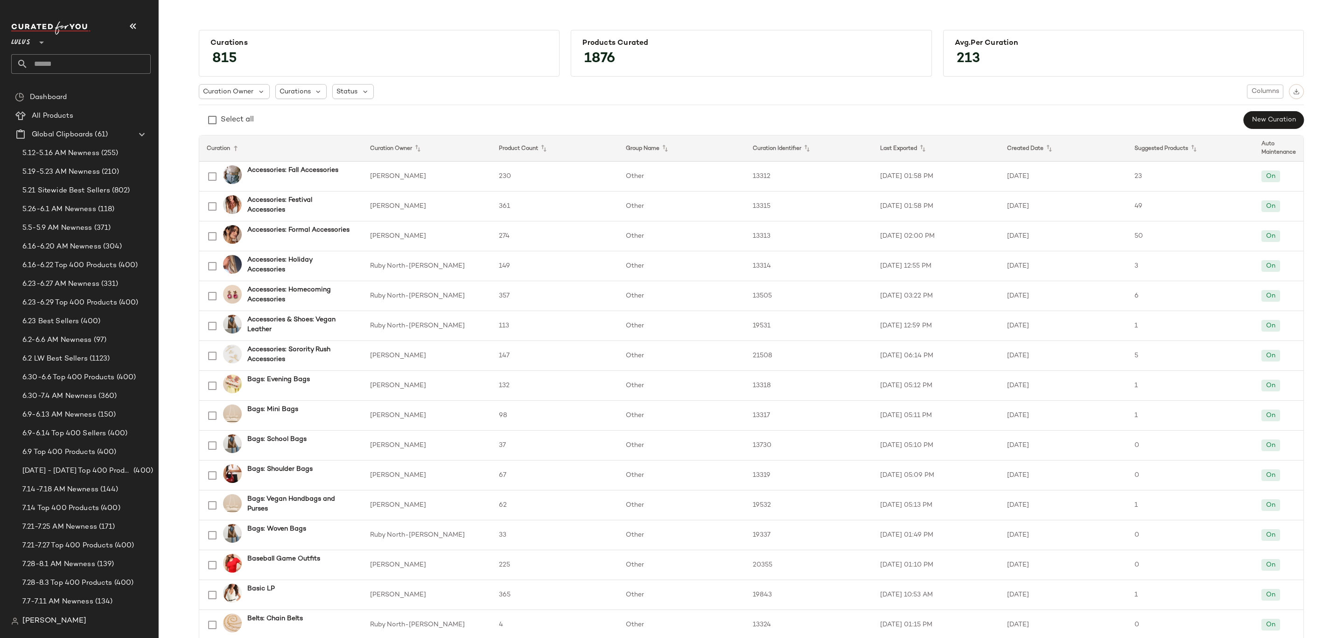
scroll to position [741, 0]
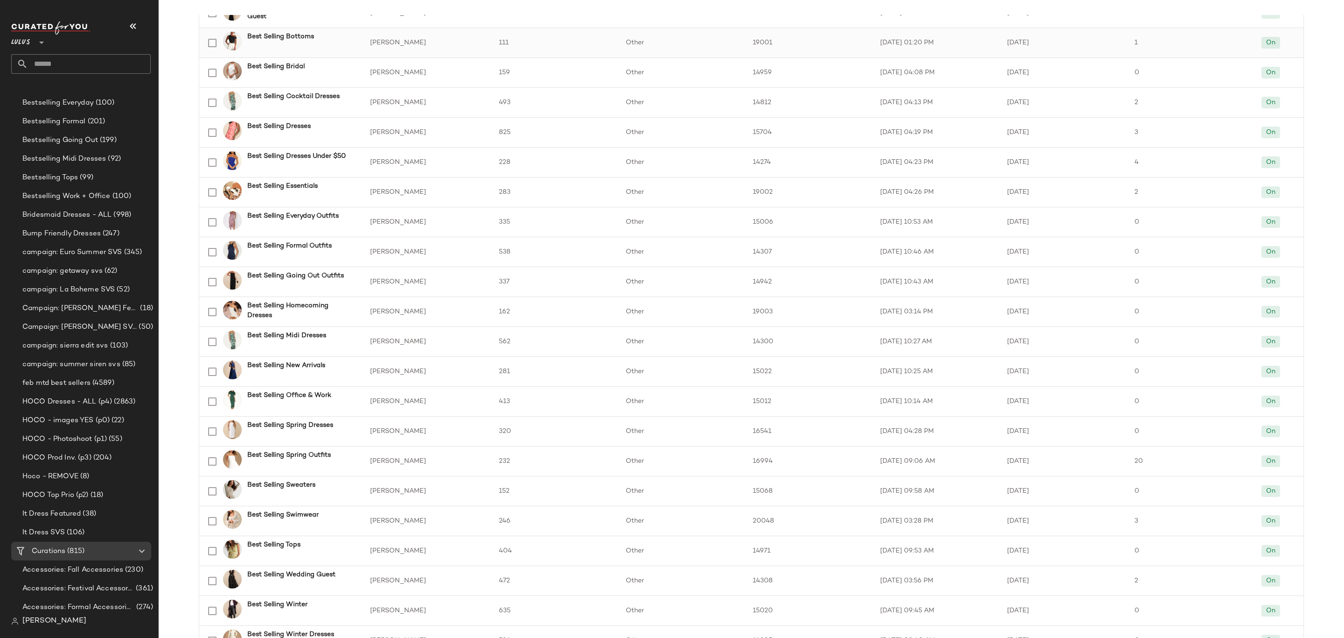
scroll to position [700, 0]
